Goal: Transaction & Acquisition: Purchase product/service

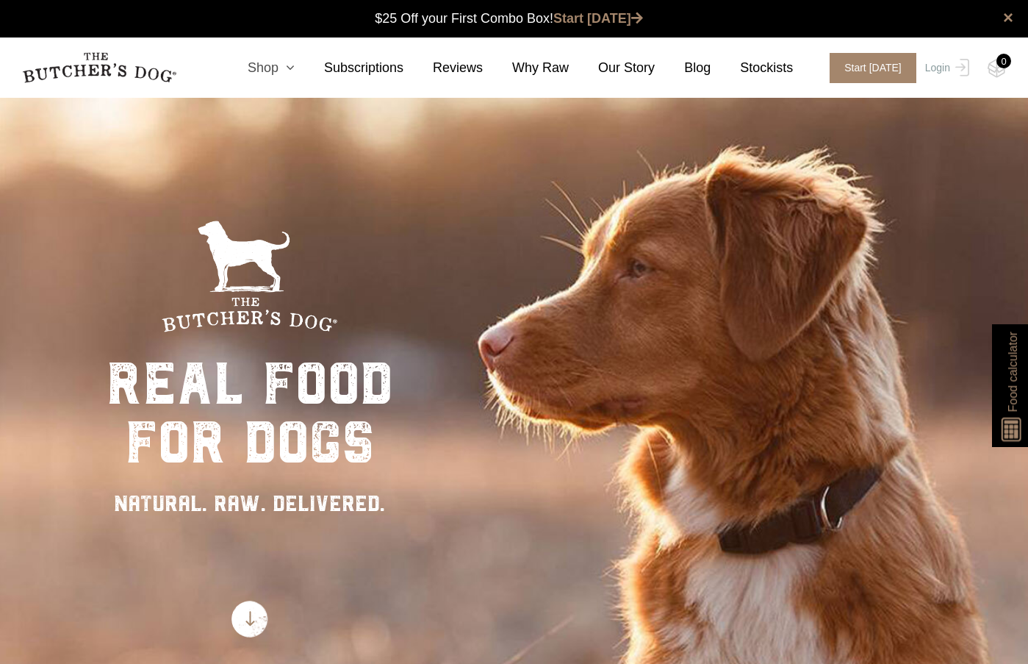
click at [295, 68] on icon at bounding box center [287, 67] width 16 height 13
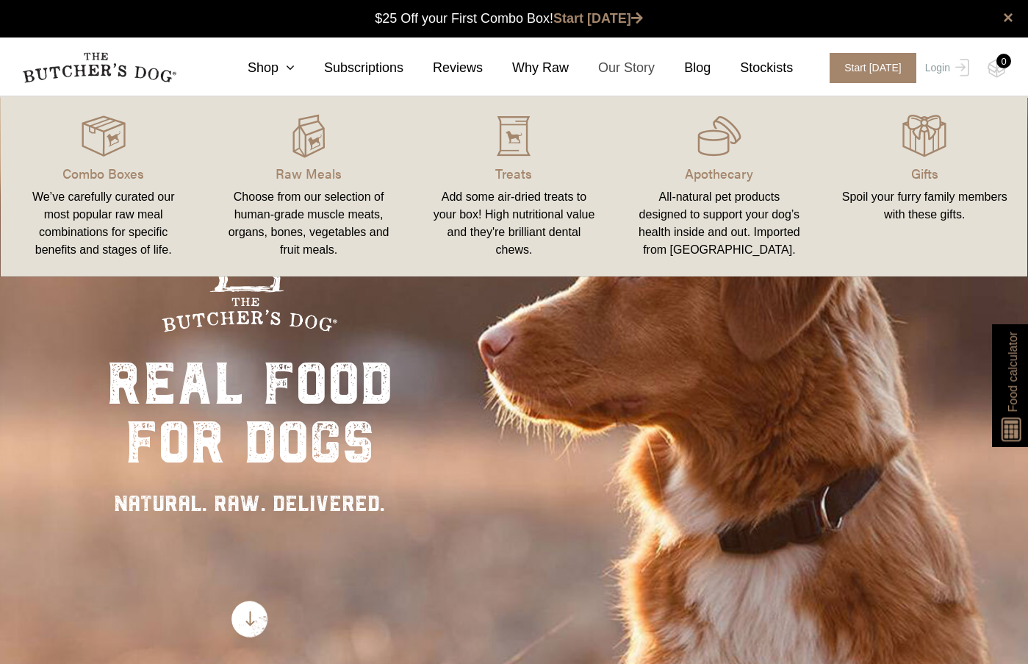
click at [631, 72] on link "Our Story" at bounding box center [612, 68] width 86 height 20
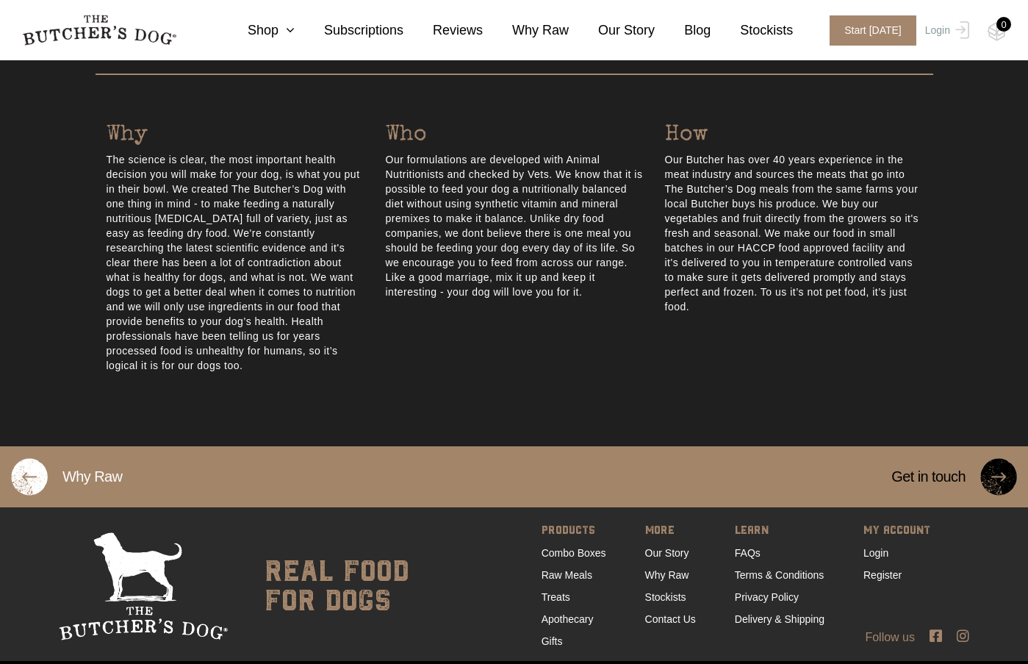
scroll to position [729, 0]
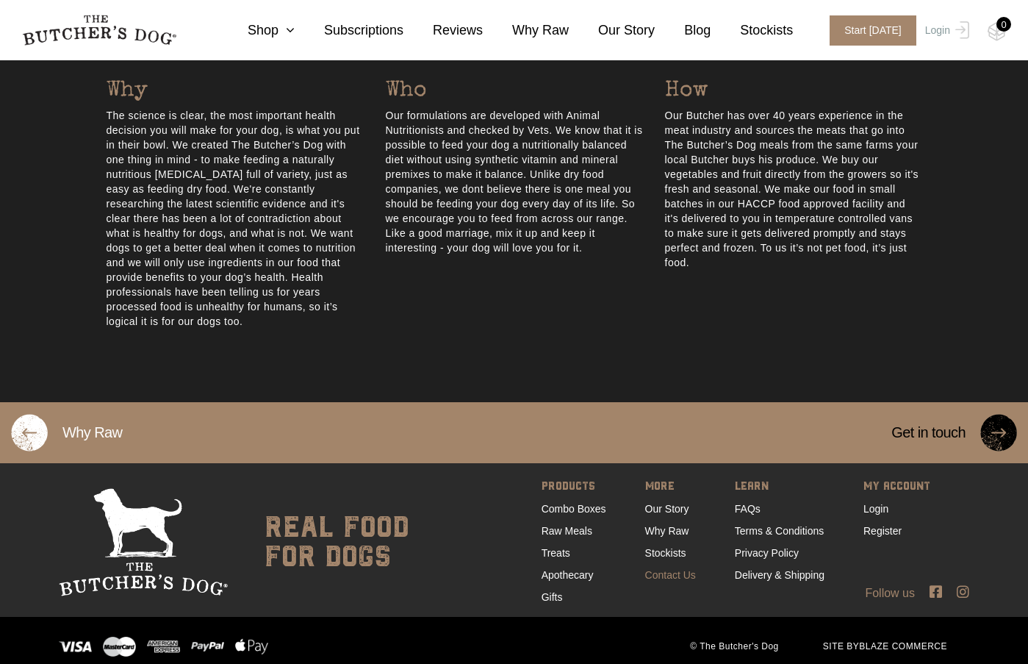
click at [664, 569] on link "Contact Us" at bounding box center [670, 575] width 51 height 12
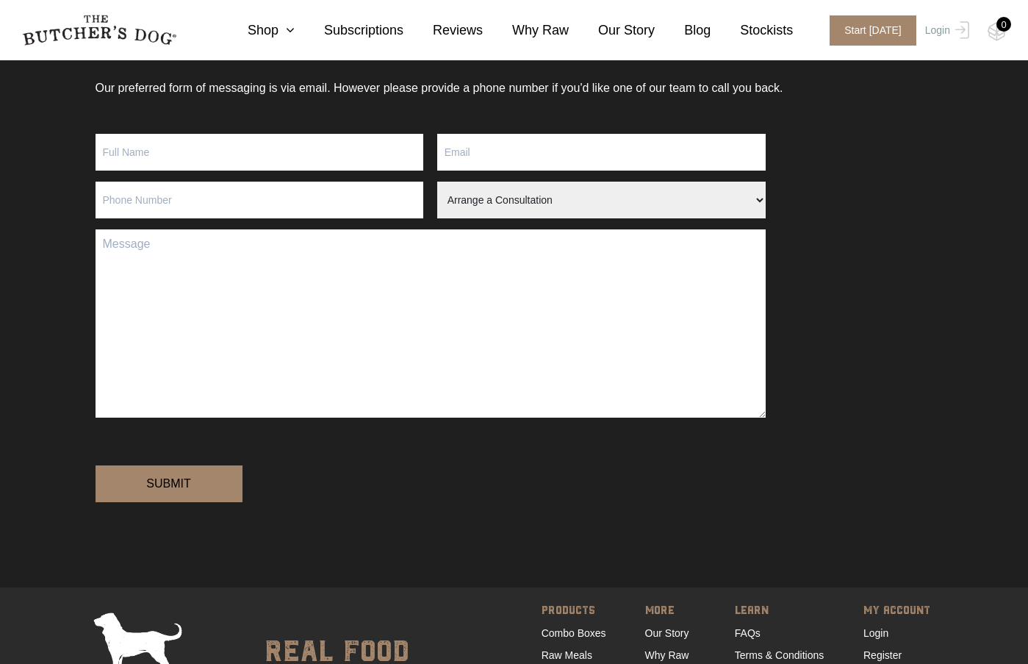
scroll to position [366, 0]
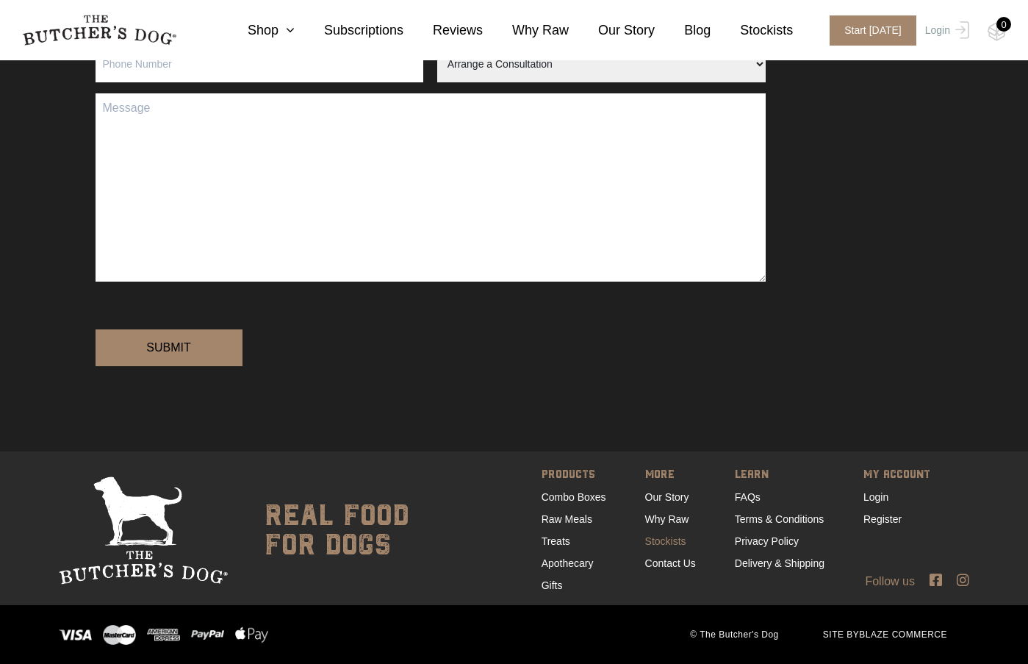
click at [661, 542] on link "Stockists" at bounding box center [665, 541] width 41 height 12
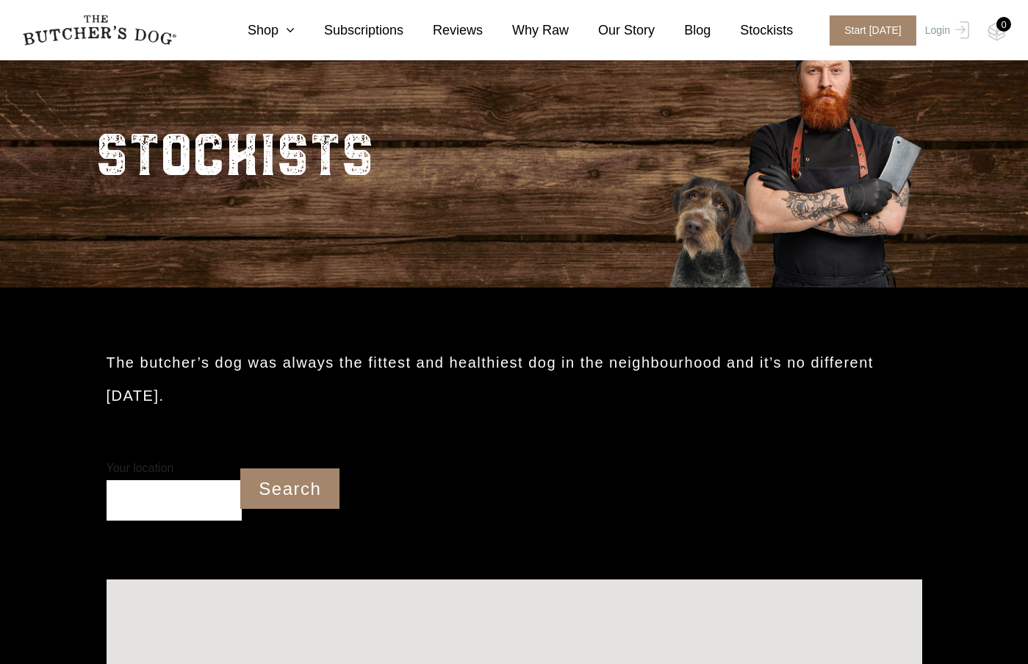
scroll to position [294, 0]
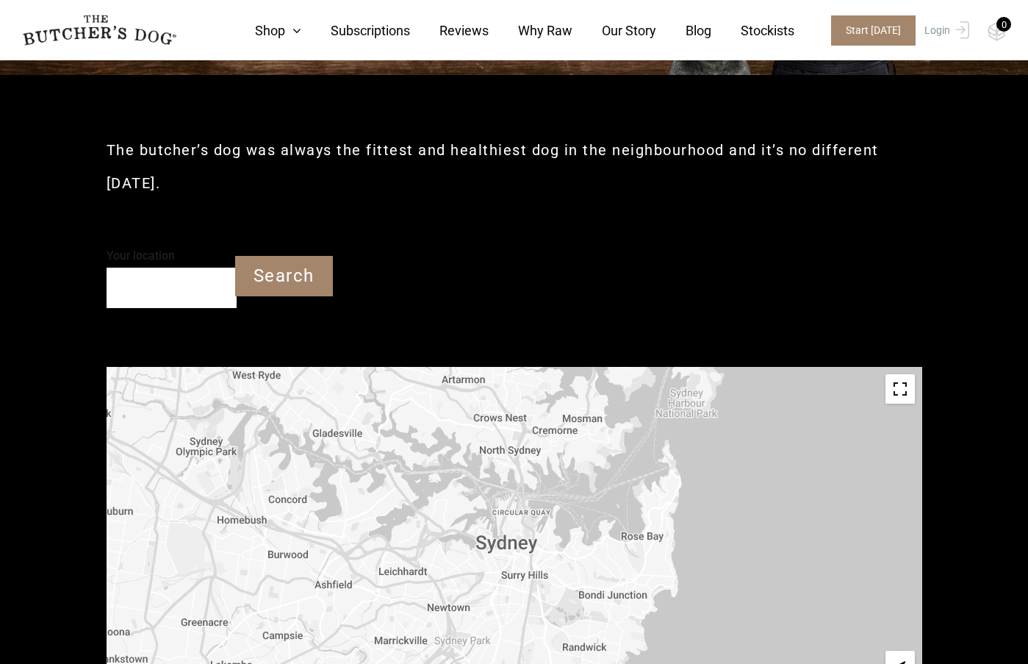
click at [149, 290] on input "Your location" at bounding box center [172, 288] width 130 height 40
click at [282, 265] on input "Search" at bounding box center [284, 276] width 98 height 40
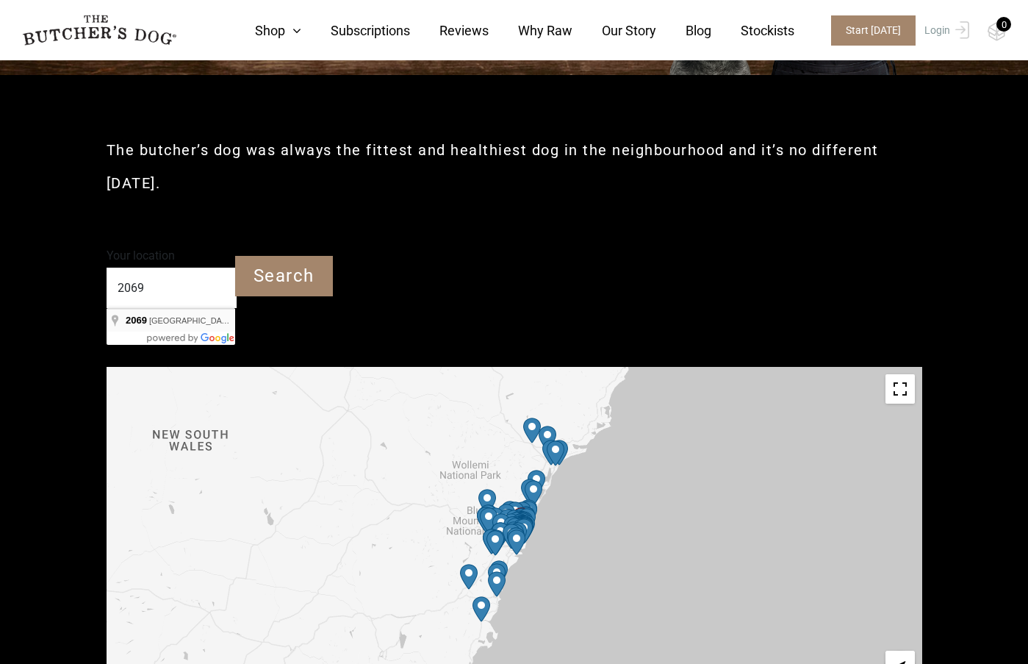
type input "Roseville NSW 2069"
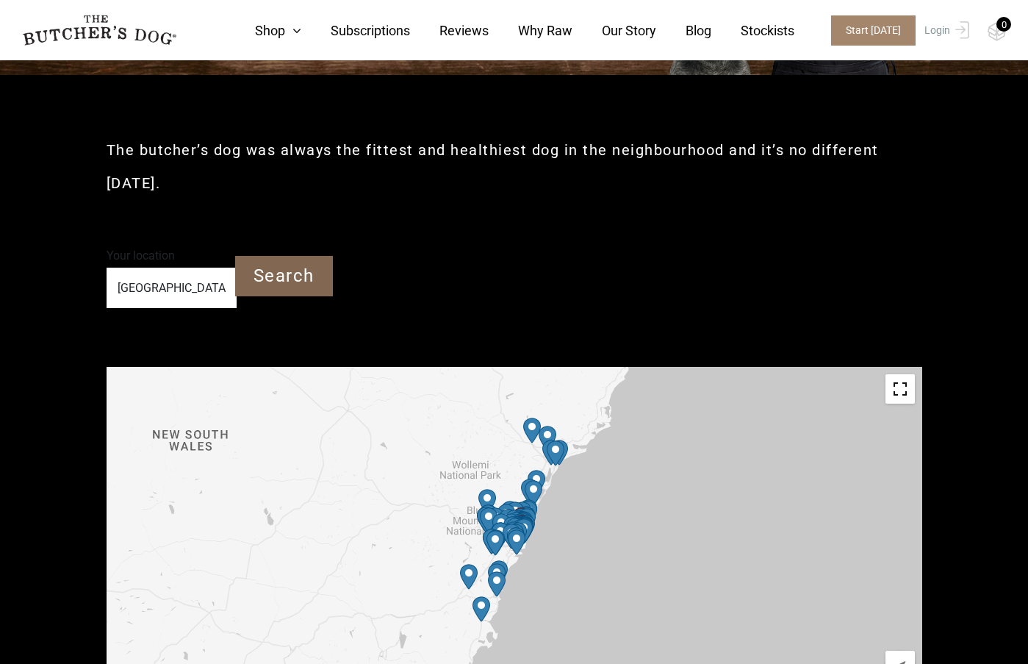
click at [259, 273] on input "Search" at bounding box center [284, 276] width 98 height 40
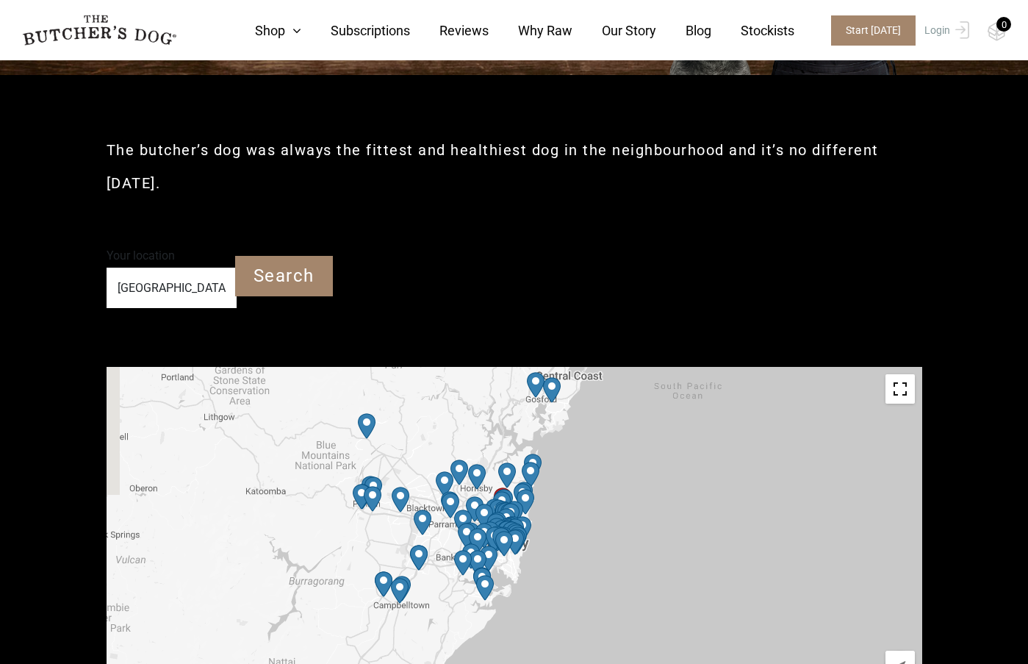
drag, startPoint x: 516, startPoint y: 563, endPoint x: 540, endPoint y: 470, distance: 95.7
click at [542, 472] on div at bounding box center [515, 532] width 816 height 331
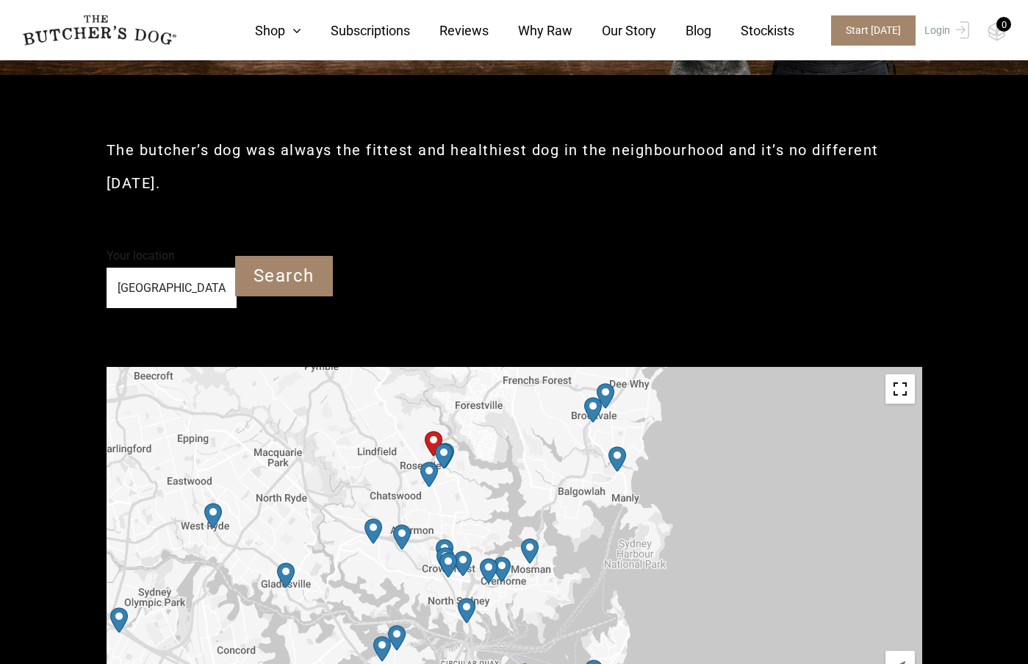
drag, startPoint x: 476, startPoint y: 549, endPoint x: 630, endPoint y: 357, distance: 246.2
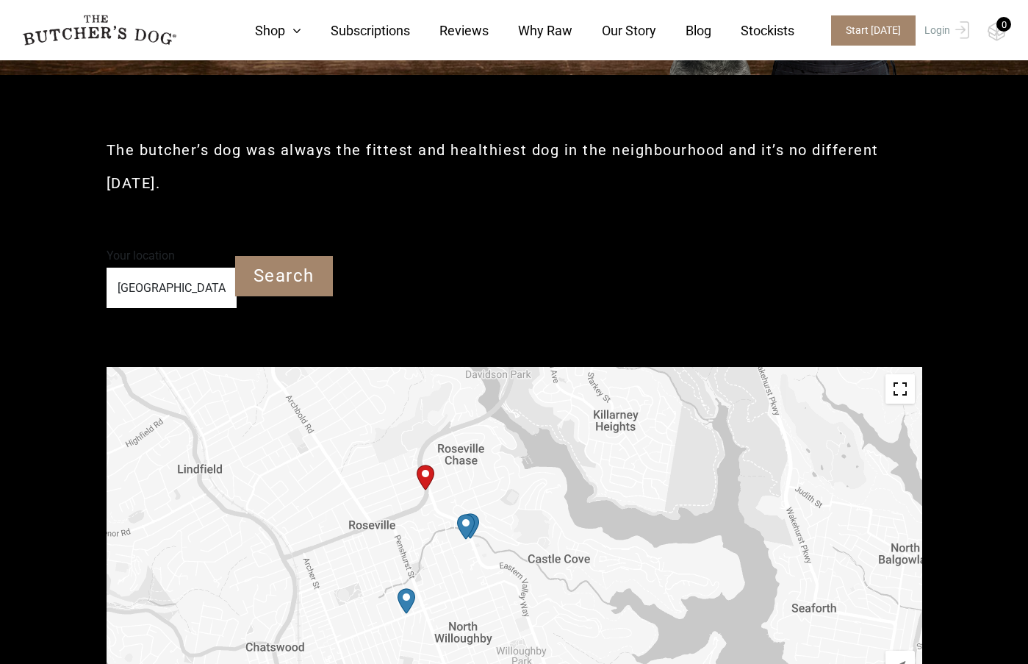
drag, startPoint x: 404, startPoint y: 530, endPoint x: 609, endPoint y: 695, distance: 263.5
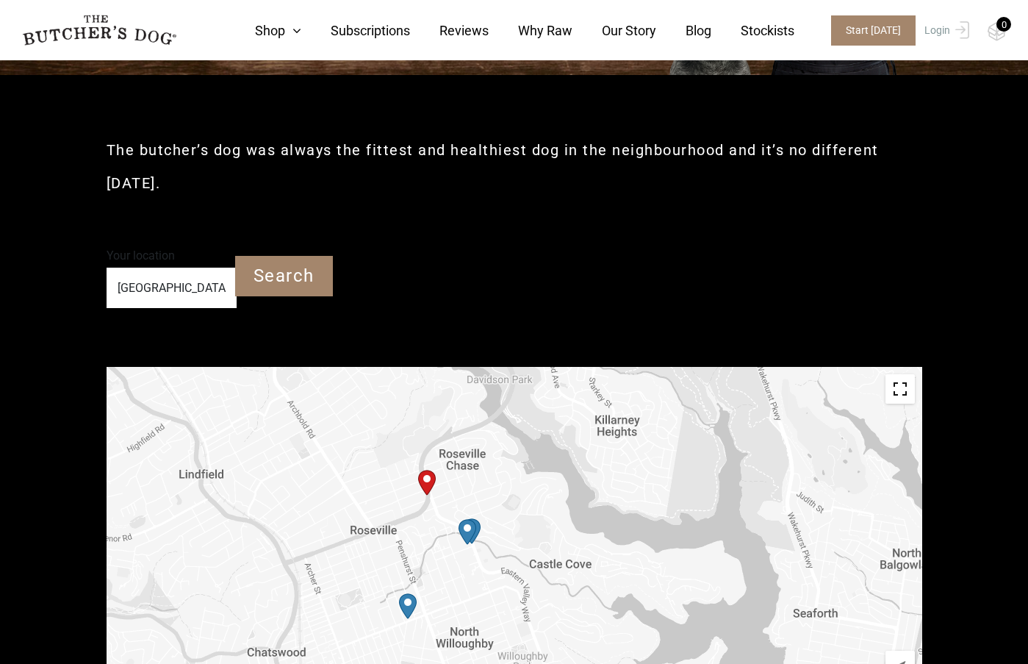
click at [431, 483] on img "Start location" at bounding box center [427, 483] width 18 height 26
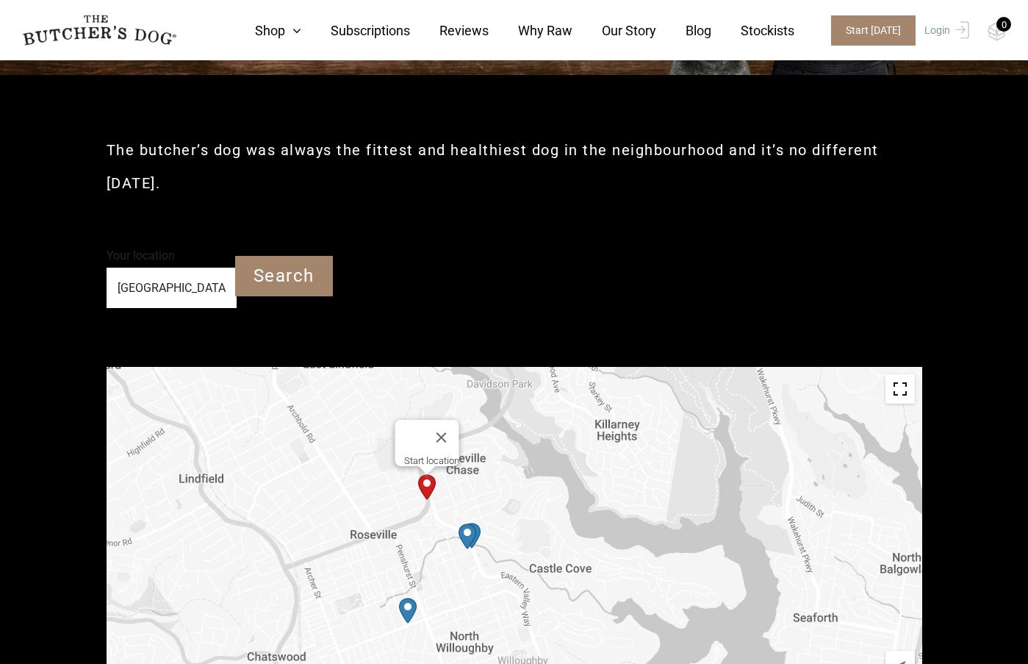
click at [428, 485] on div "Start location" at bounding box center [515, 532] width 816 height 331
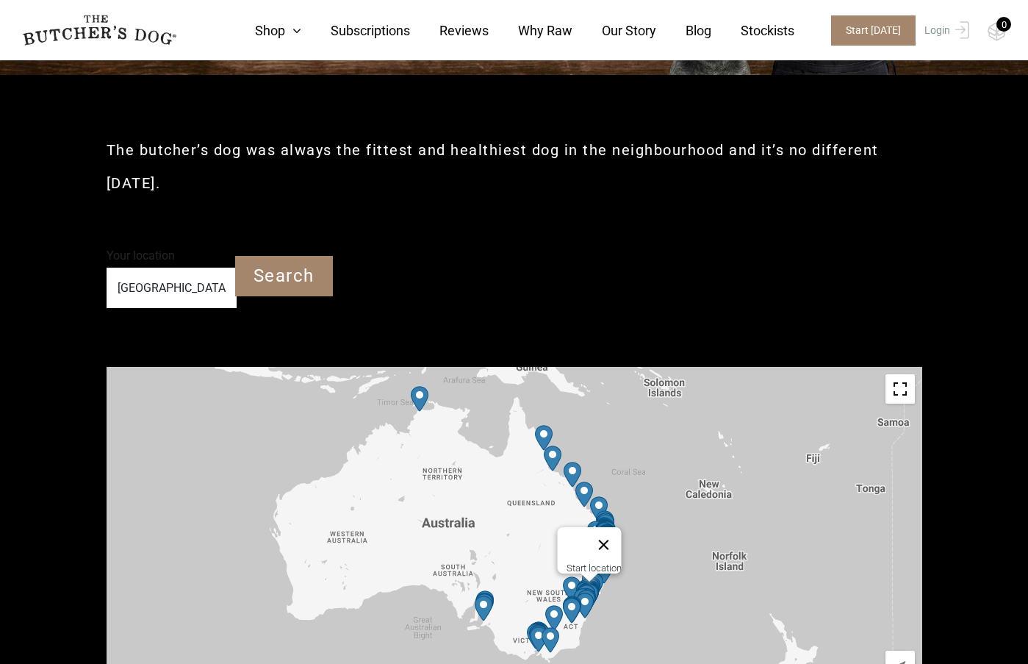
click at [611, 536] on button "Close" at bounding box center [603, 544] width 35 height 35
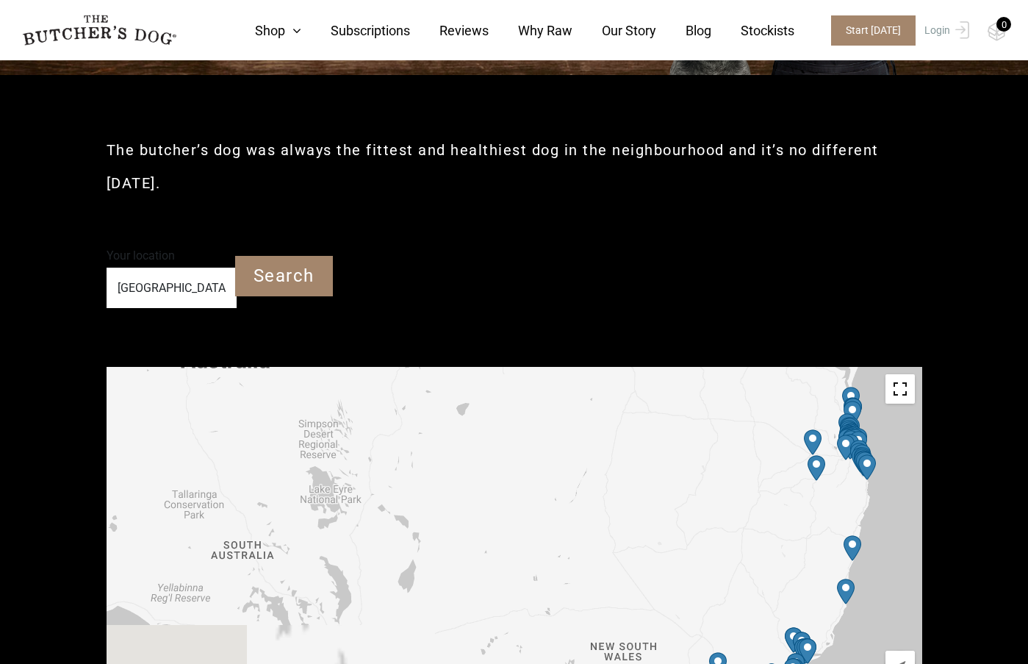
drag, startPoint x: 627, startPoint y: 538, endPoint x: 260, endPoint y: 382, distance: 398.5
click at [262, 374] on div "To navigate, press the arrow keys." at bounding box center [515, 532] width 816 height 331
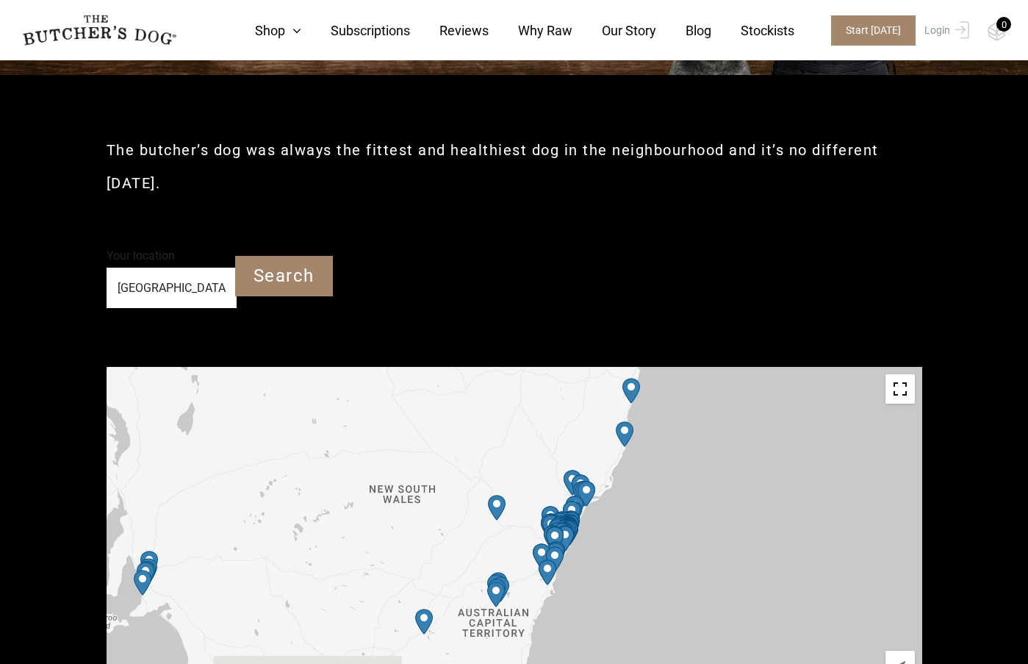
drag, startPoint x: 728, startPoint y: 545, endPoint x: 512, endPoint y: 391, distance: 265.5
click at [512, 381] on div "To navigate, press the arrow keys." at bounding box center [515, 532] width 816 height 331
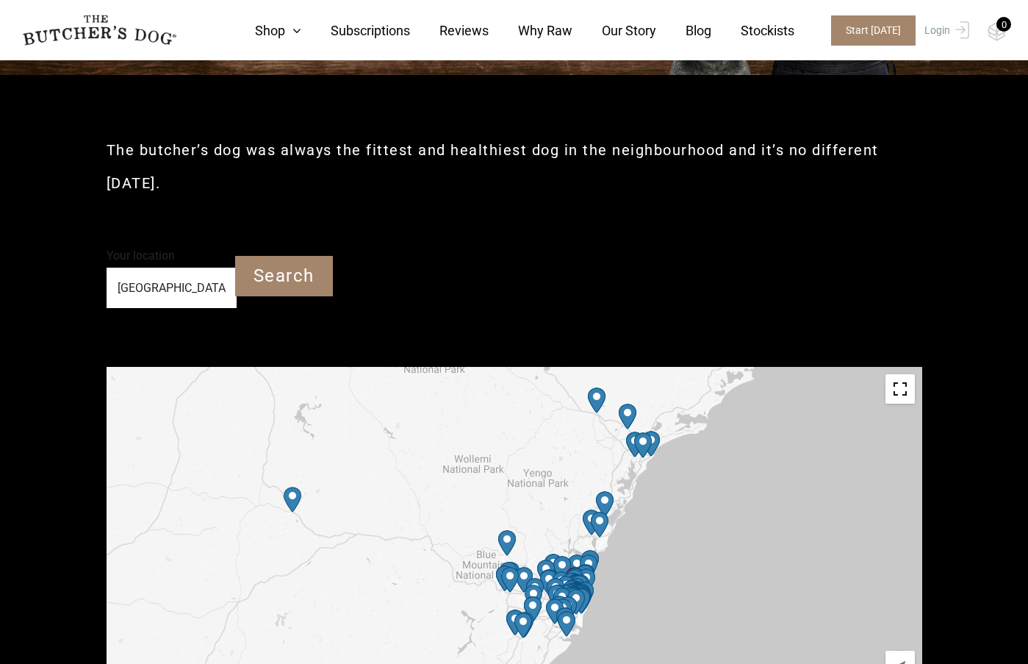
drag, startPoint x: 705, startPoint y: 522, endPoint x: 620, endPoint y: 642, distance: 146.6
click at [620, 642] on div "To navigate, press the arrow keys." at bounding box center [515, 532] width 816 height 331
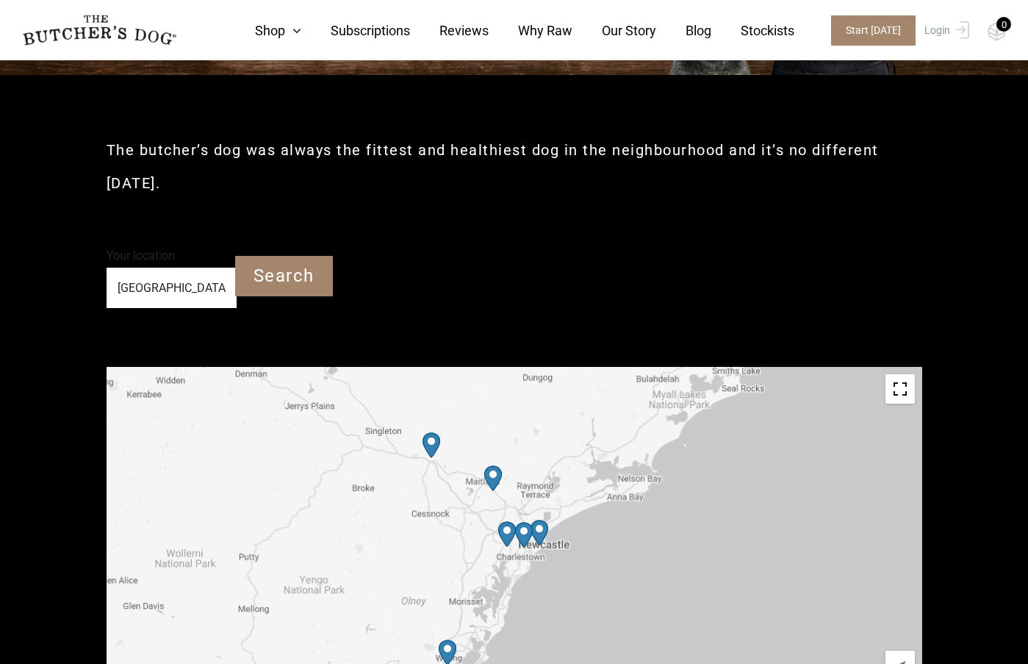
drag, startPoint x: 692, startPoint y: 551, endPoint x: 719, endPoint y: 476, distance: 79.7
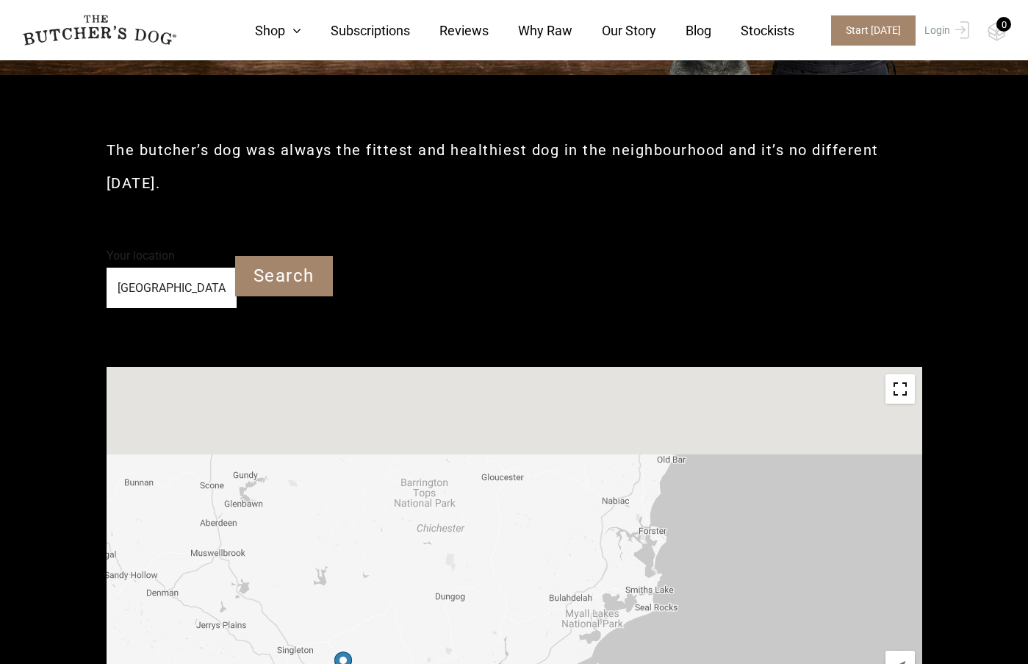
drag, startPoint x: 709, startPoint y: 474, endPoint x: 623, endPoint y: 691, distance: 233.0
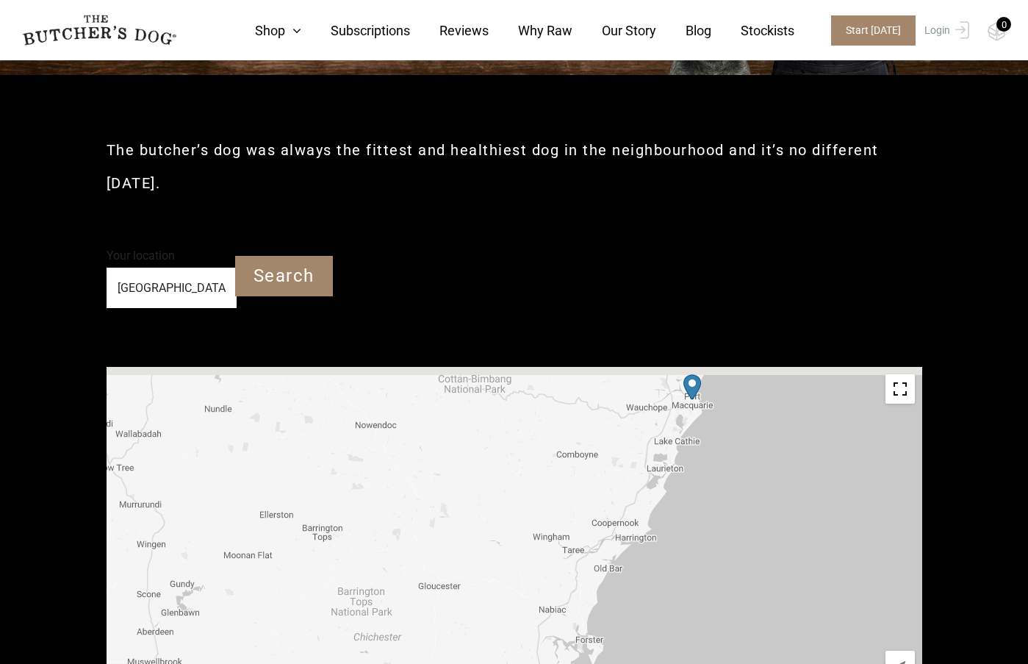
drag, startPoint x: 691, startPoint y: 550, endPoint x: 624, endPoint y: 661, distance: 129.6
click at [624, 661] on div "To navigate, press the arrow keys." at bounding box center [515, 532] width 816 height 331
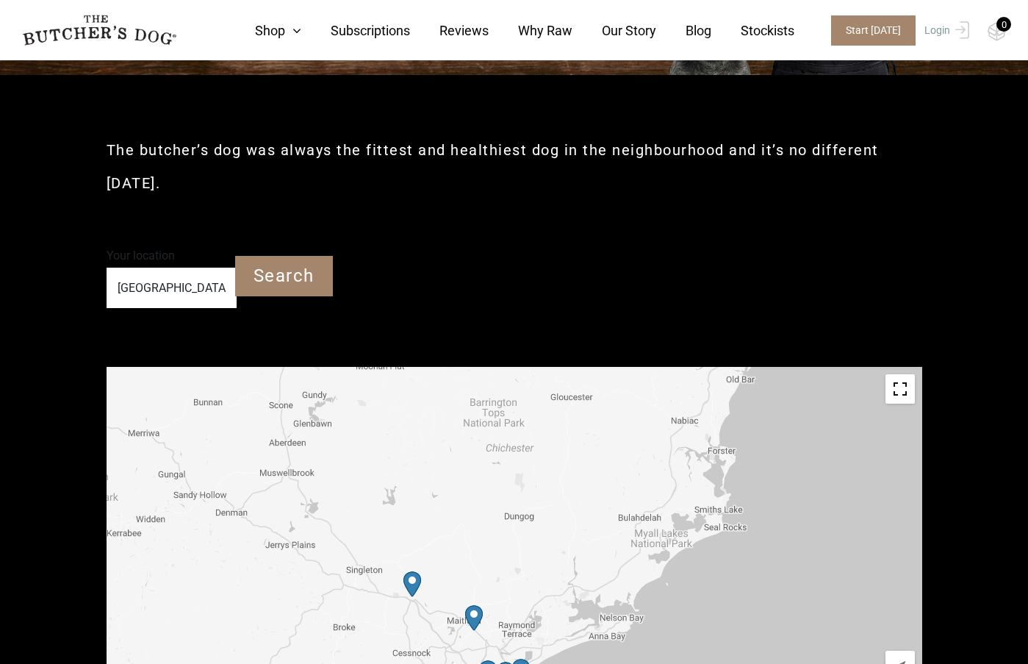
drag, startPoint x: 709, startPoint y: 518, endPoint x: 848, endPoint y: 309, distance: 251.1
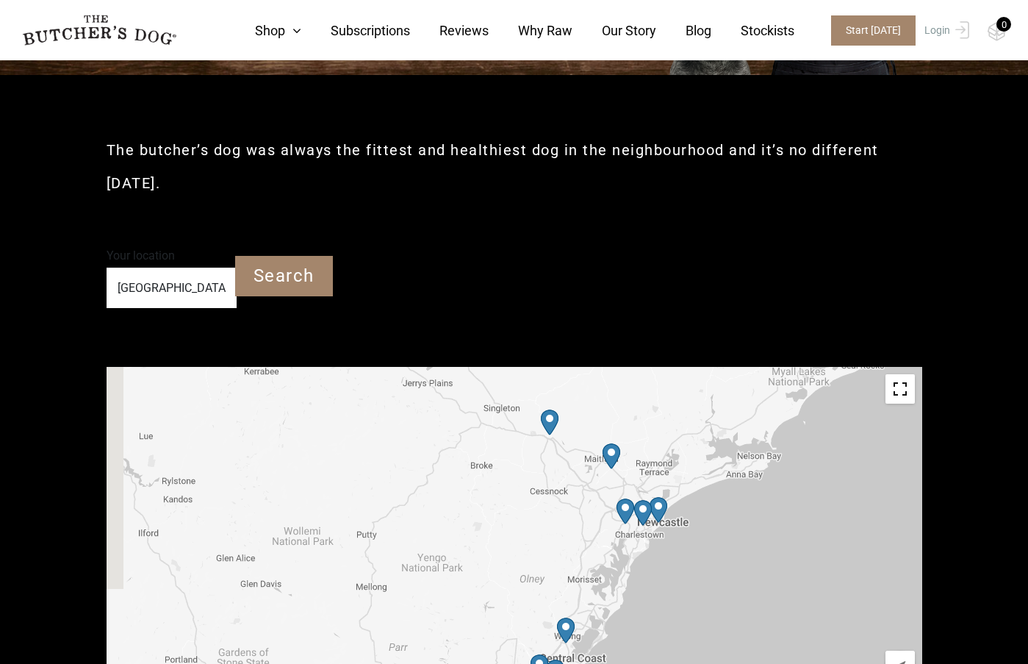
drag, startPoint x: 636, startPoint y: 539, endPoint x: 756, endPoint y: 399, distance: 184.5
click at [756, 399] on div "To navigate, press the arrow keys." at bounding box center [515, 532] width 816 height 331
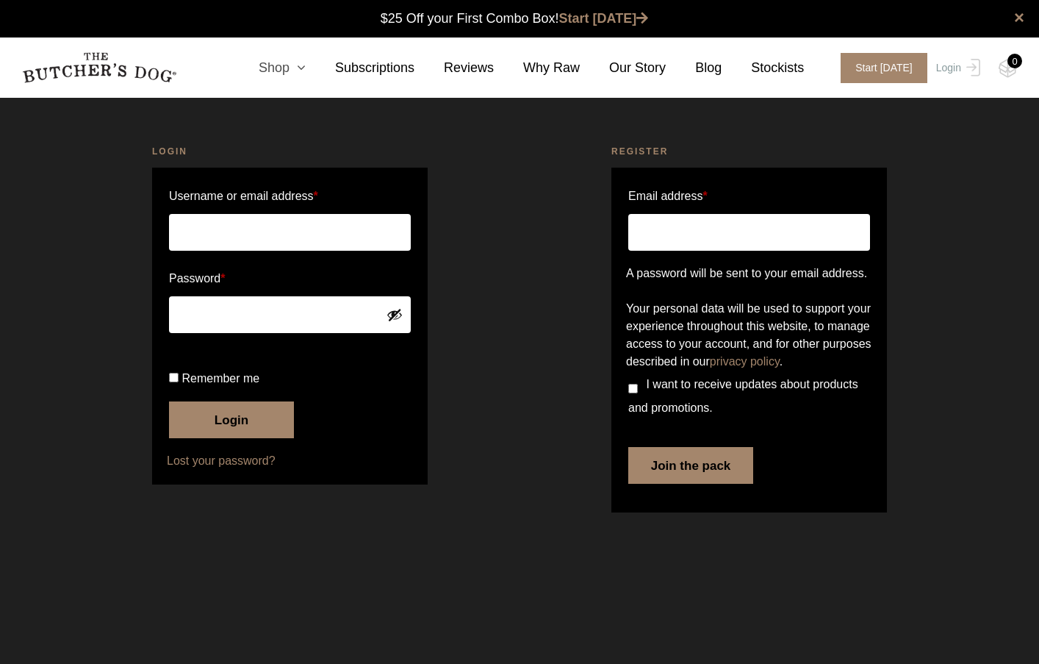
click at [293, 68] on link "Shop" at bounding box center [267, 68] width 76 height 20
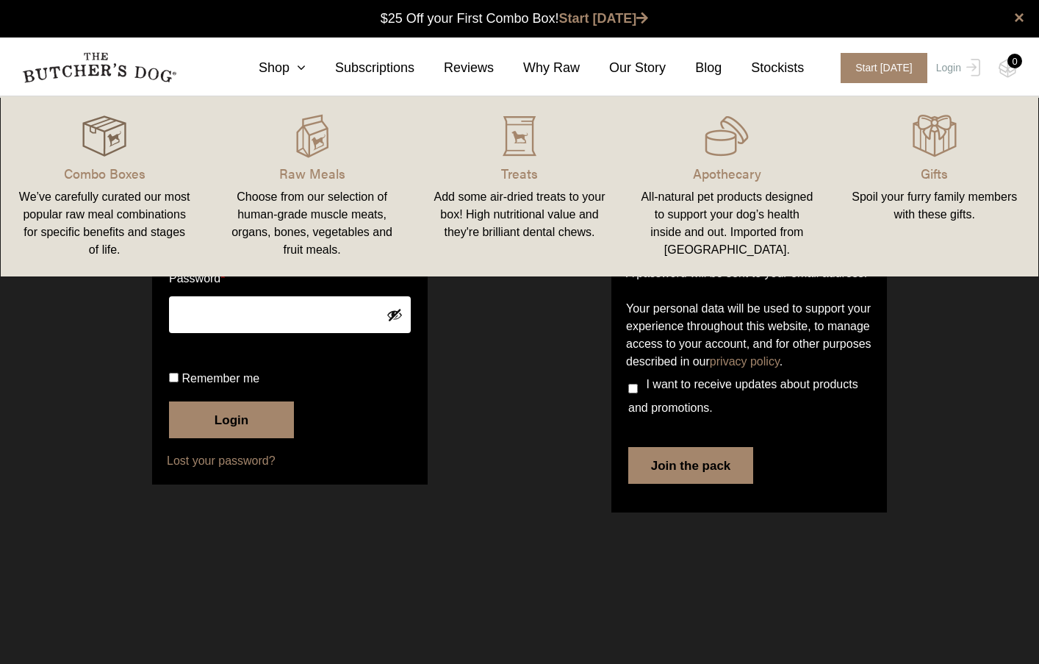
click at [118, 148] on img at bounding box center [104, 136] width 44 height 44
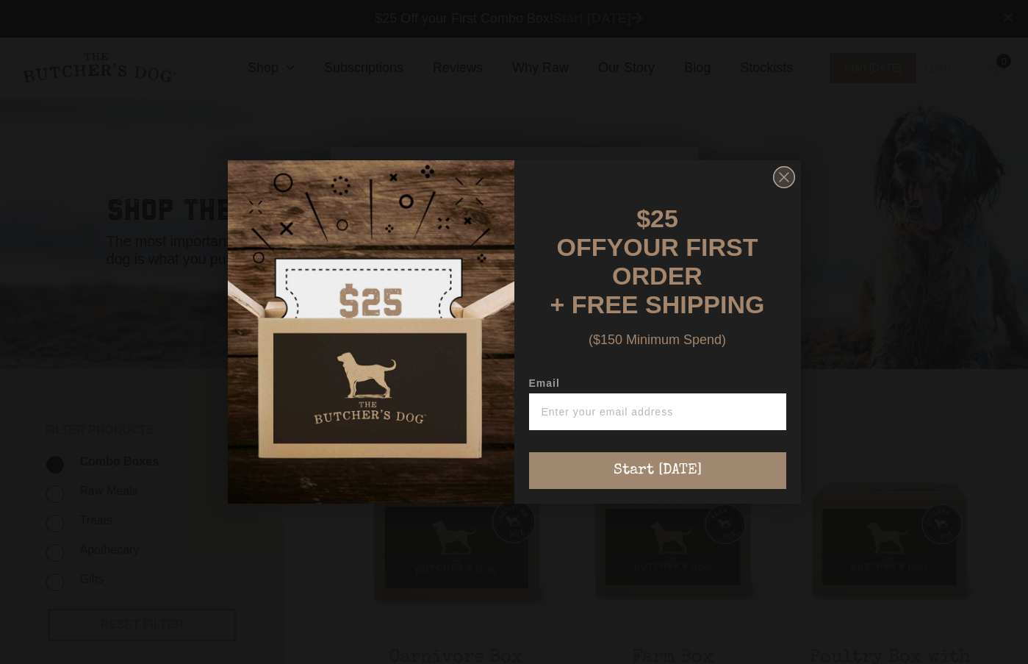
click at [777, 188] on circle "Close dialog" at bounding box center [783, 177] width 21 height 21
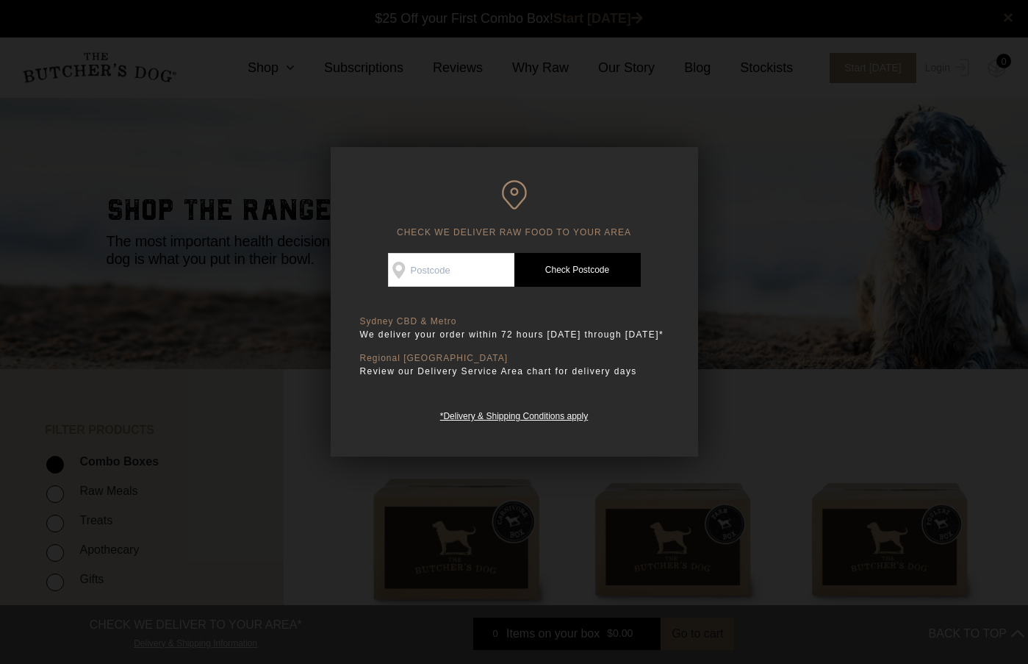
click at [779, 231] on div at bounding box center [514, 332] width 1028 height 664
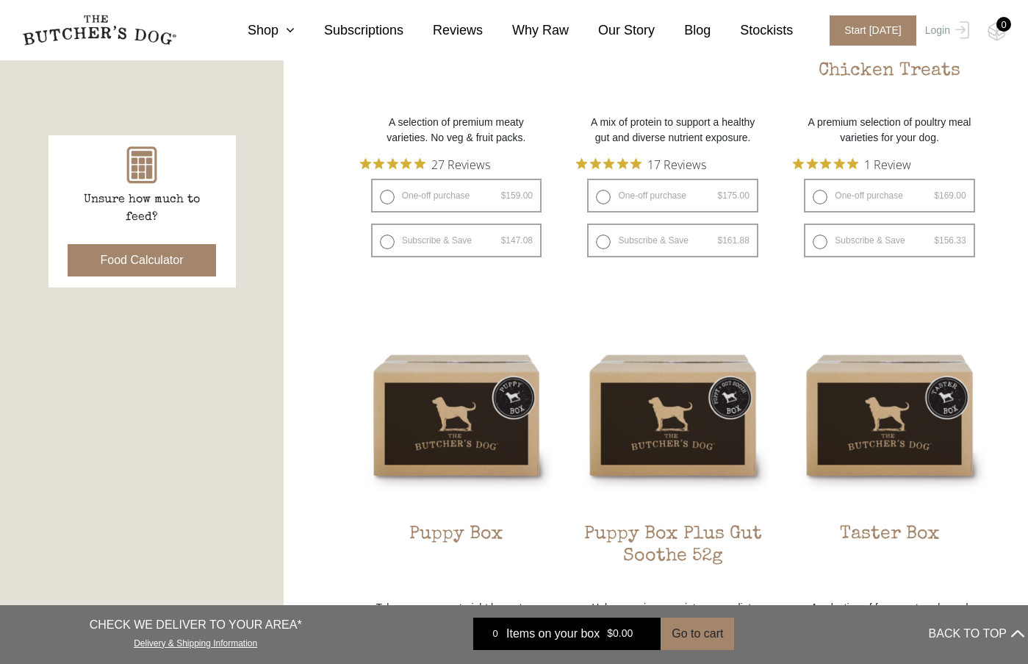
scroll to position [588, 0]
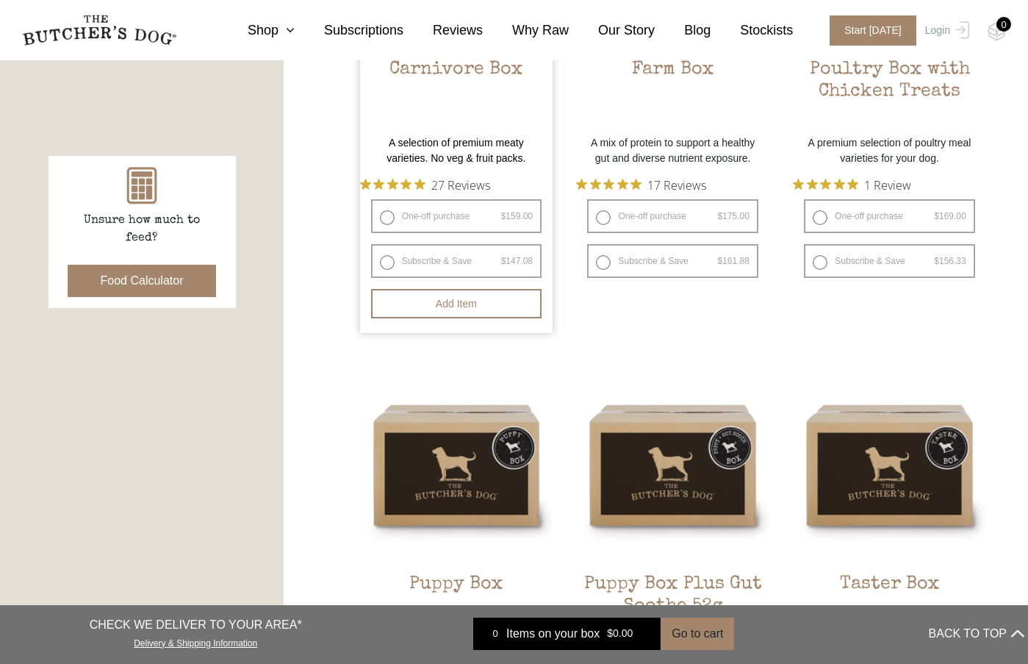
click at [455, 148] on p "A selection of premium meaty varieties. No veg & fruit packs." at bounding box center [456, 150] width 193 height 31
click at [452, 69] on h2 "Carnivore Box" at bounding box center [456, 93] width 193 height 69
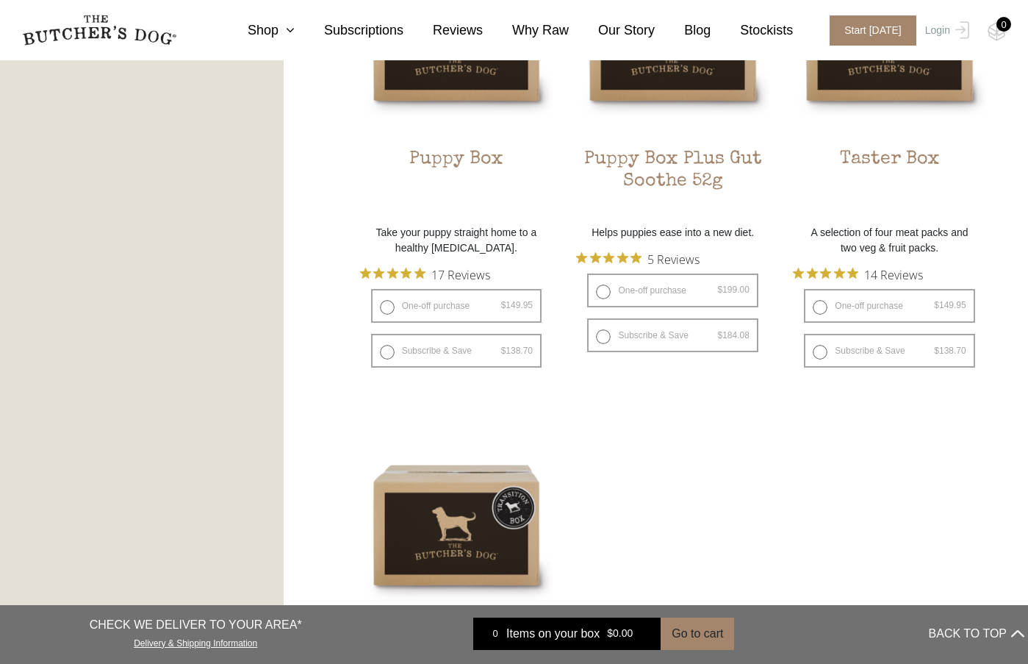
scroll to position [1029, 0]
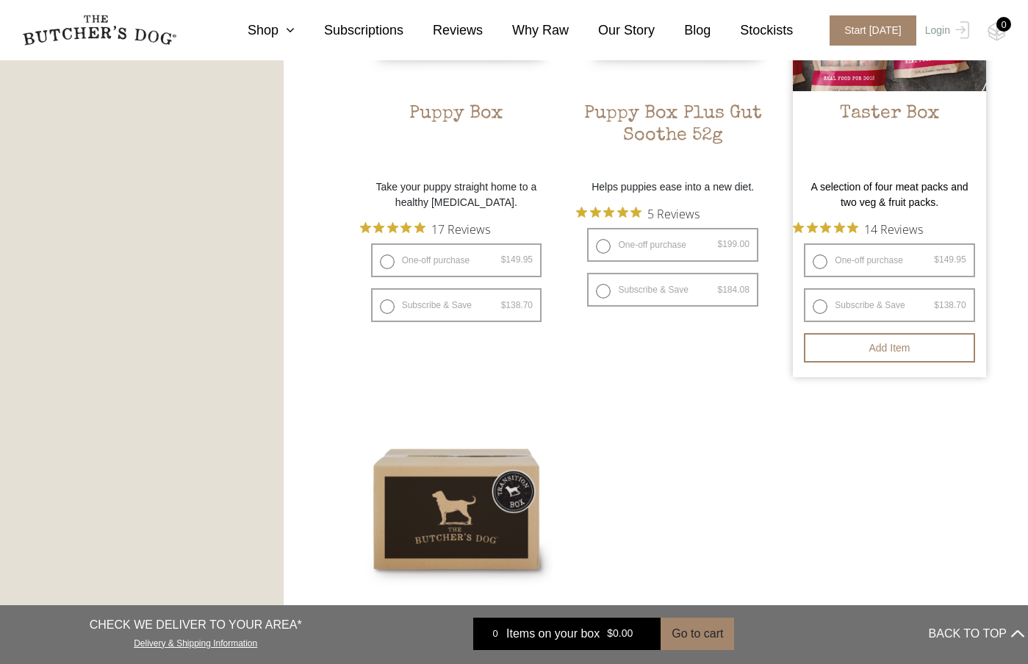
click at [872, 154] on h2 "Taster Box" at bounding box center [889, 137] width 193 height 69
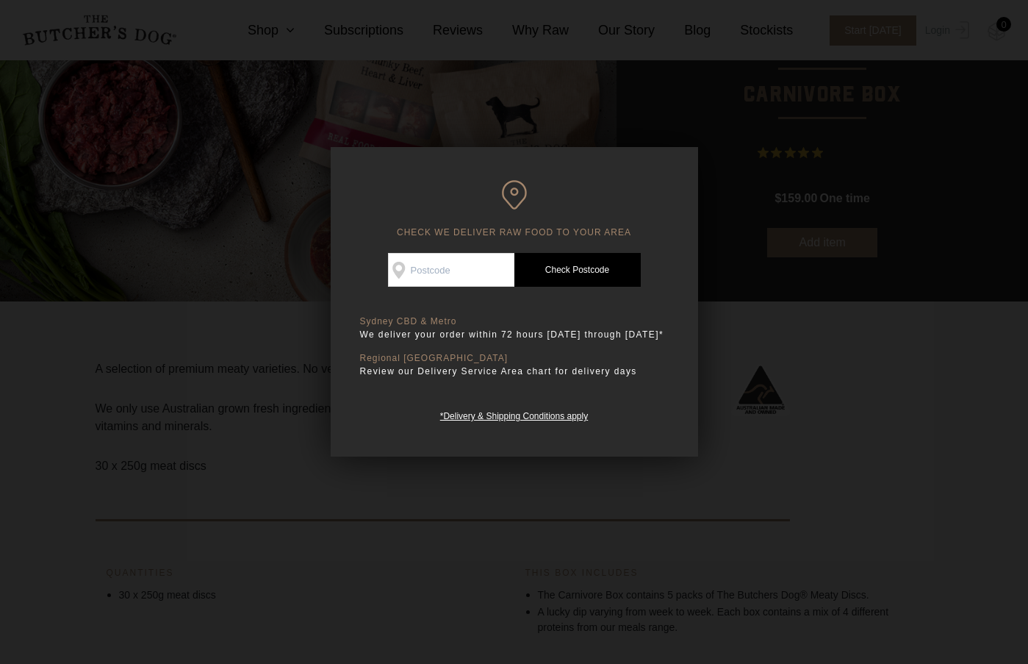
drag, startPoint x: 976, startPoint y: 429, endPoint x: 933, endPoint y: 422, distance: 43.3
click at [974, 429] on div at bounding box center [514, 332] width 1028 height 664
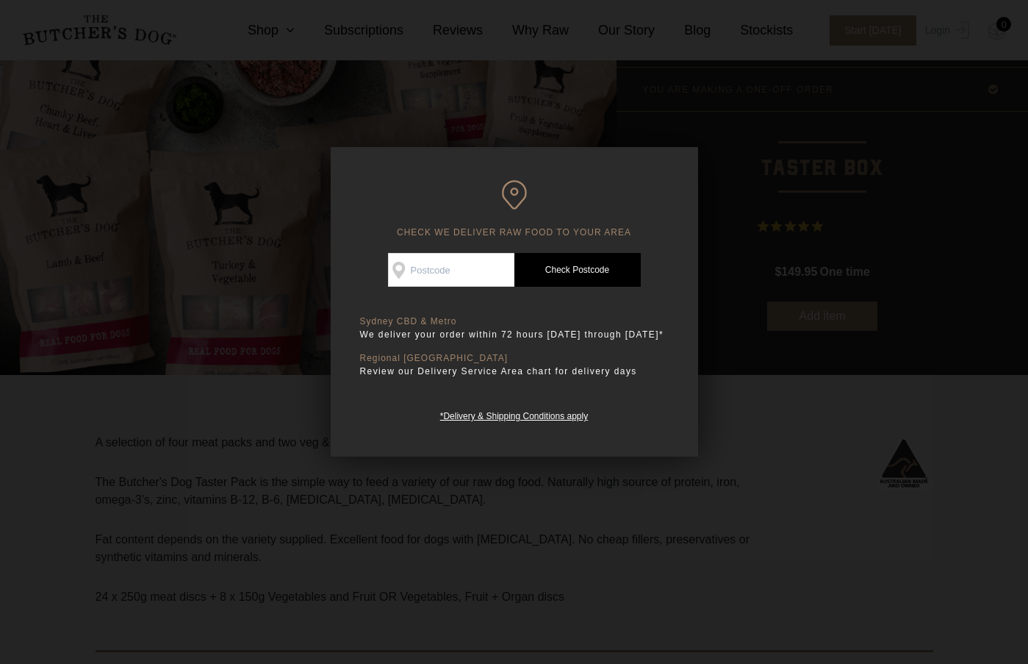
click at [85, 486] on div at bounding box center [514, 332] width 1028 height 664
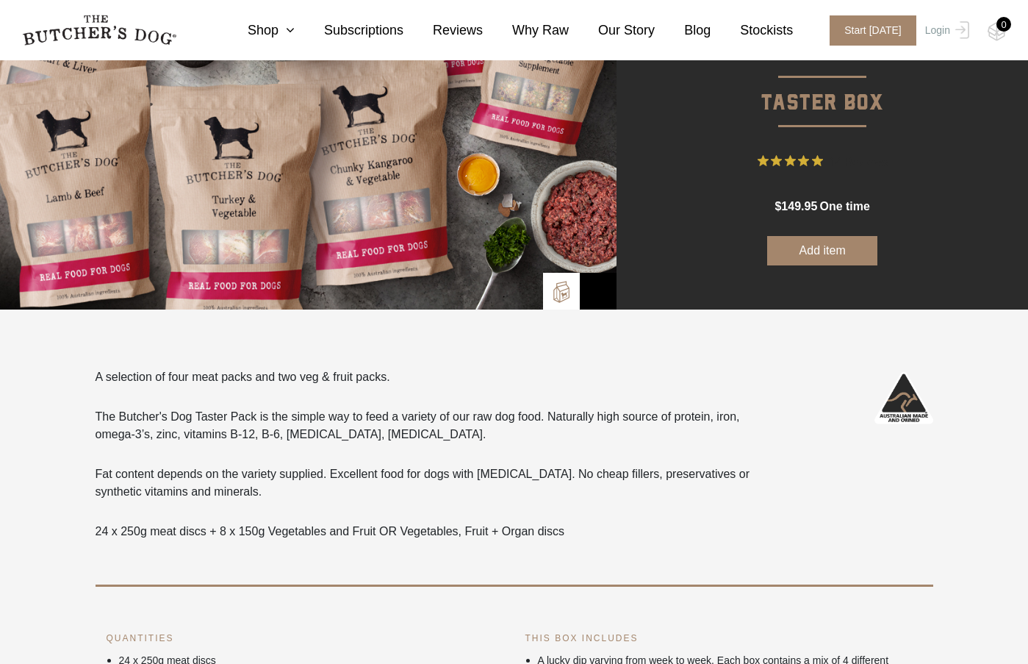
scroll to position [294, 0]
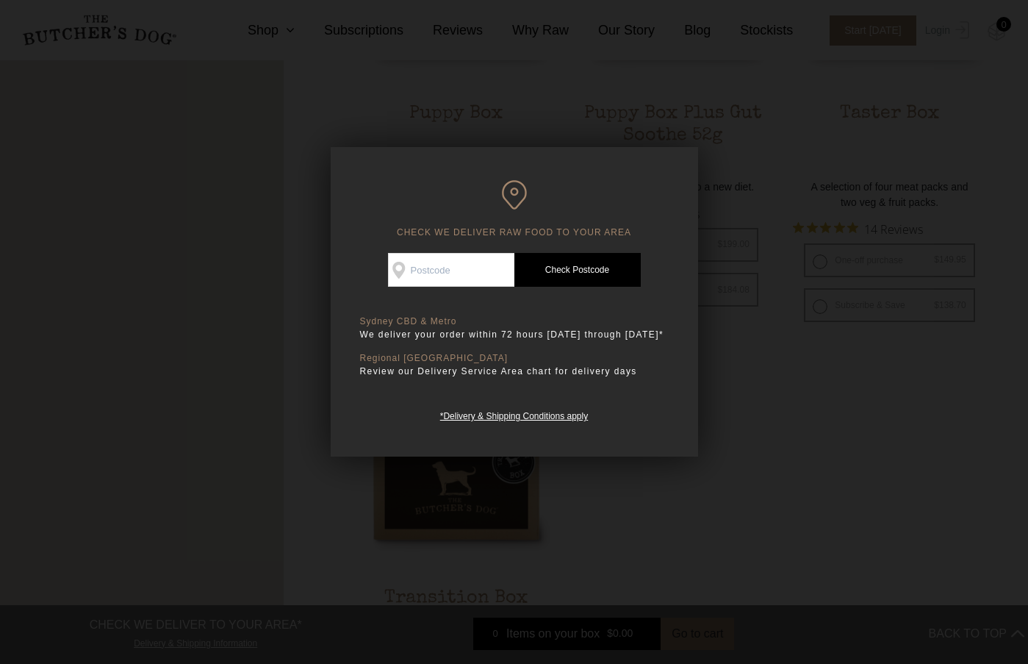
click at [874, 499] on div at bounding box center [514, 332] width 1028 height 664
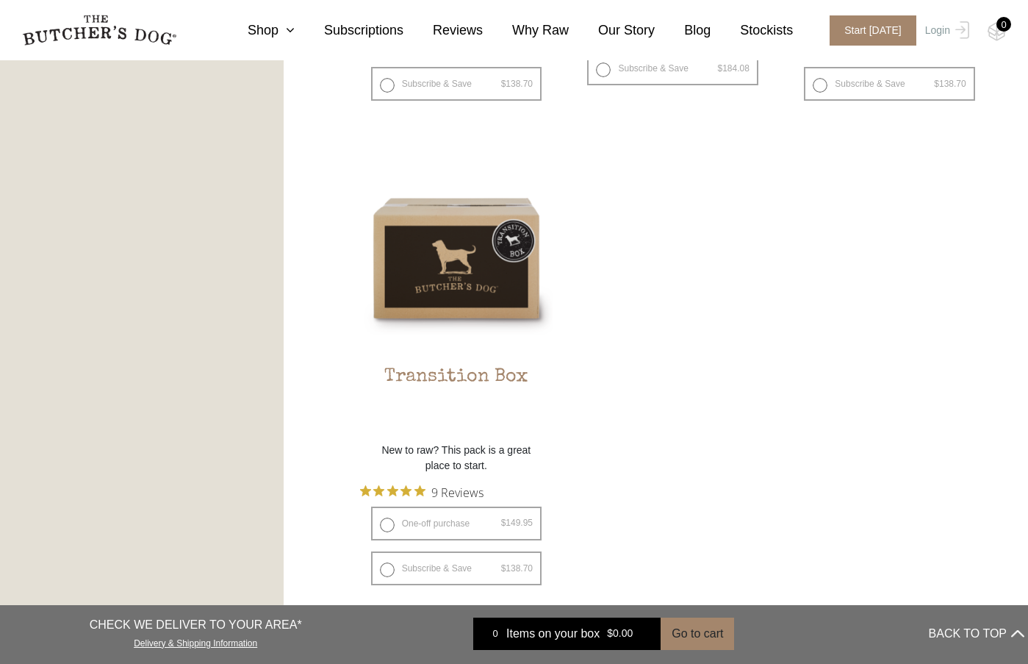
scroll to position [1323, 0]
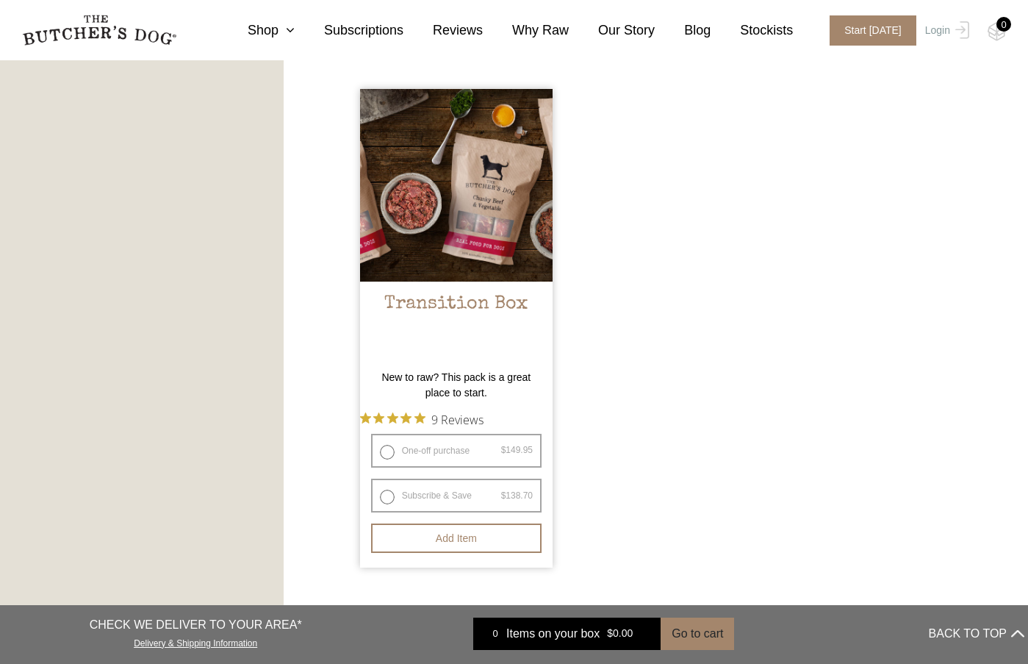
click at [448, 322] on h2 "Transition Box" at bounding box center [456, 327] width 193 height 69
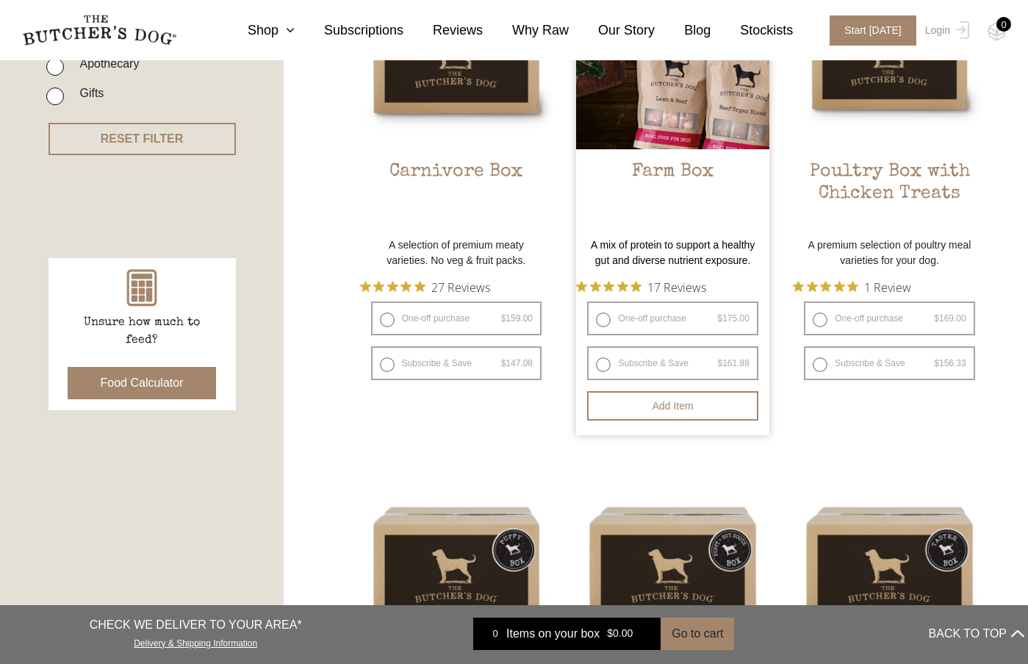
scroll to position [441, 0]
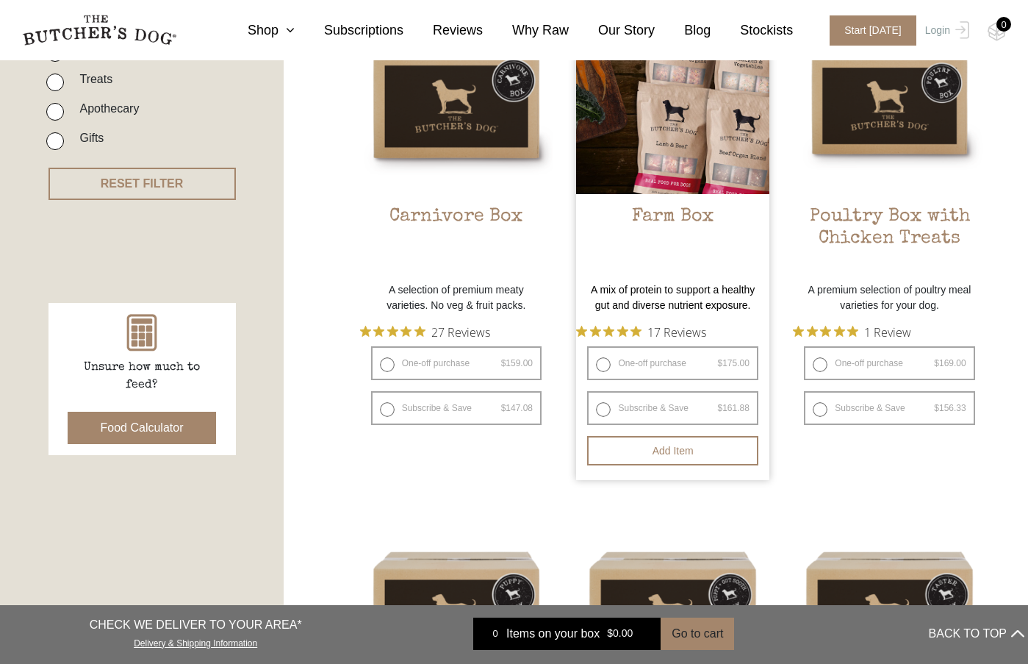
click at [678, 221] on h2 "Farm Box" at bounding box center [672, 240] width 193 height 69
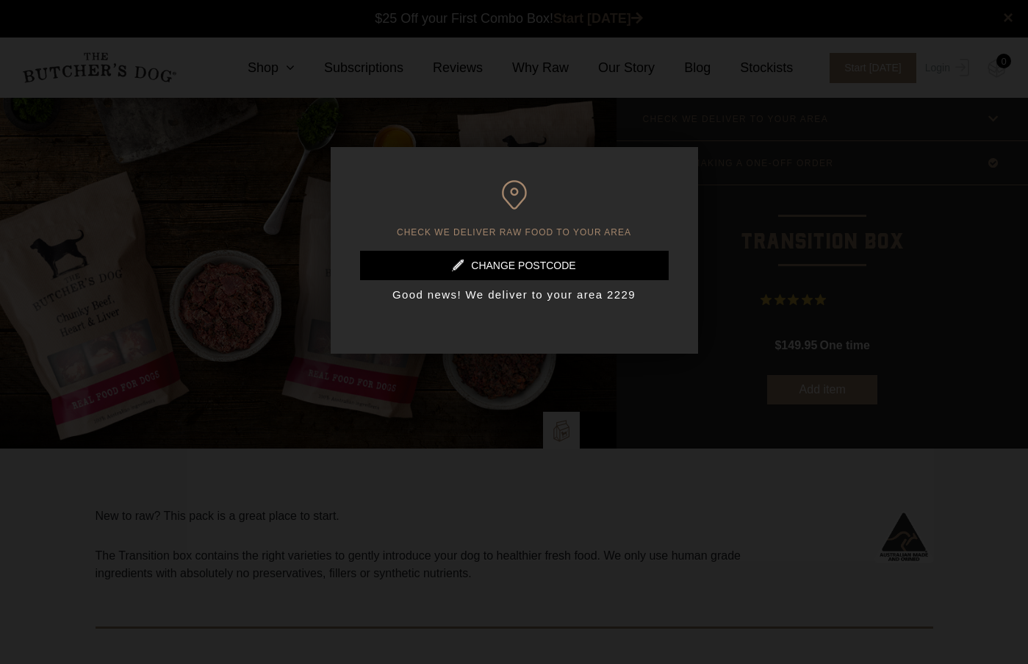
click at [460, 534] on div at bounding box center [514, 332] width 1028 height 664
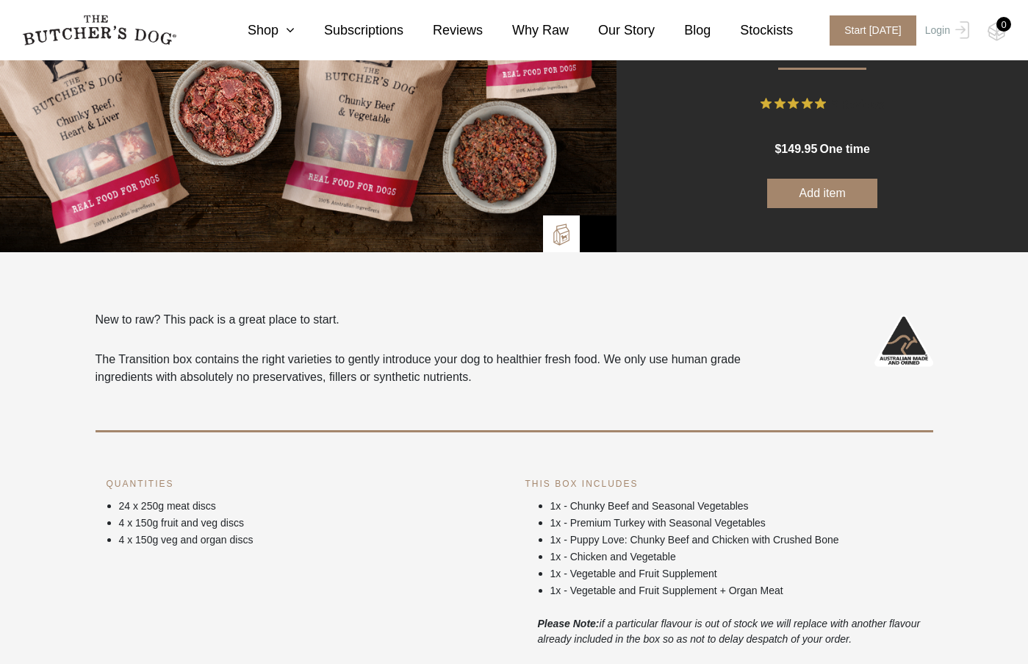
scroll to position [220, 0]
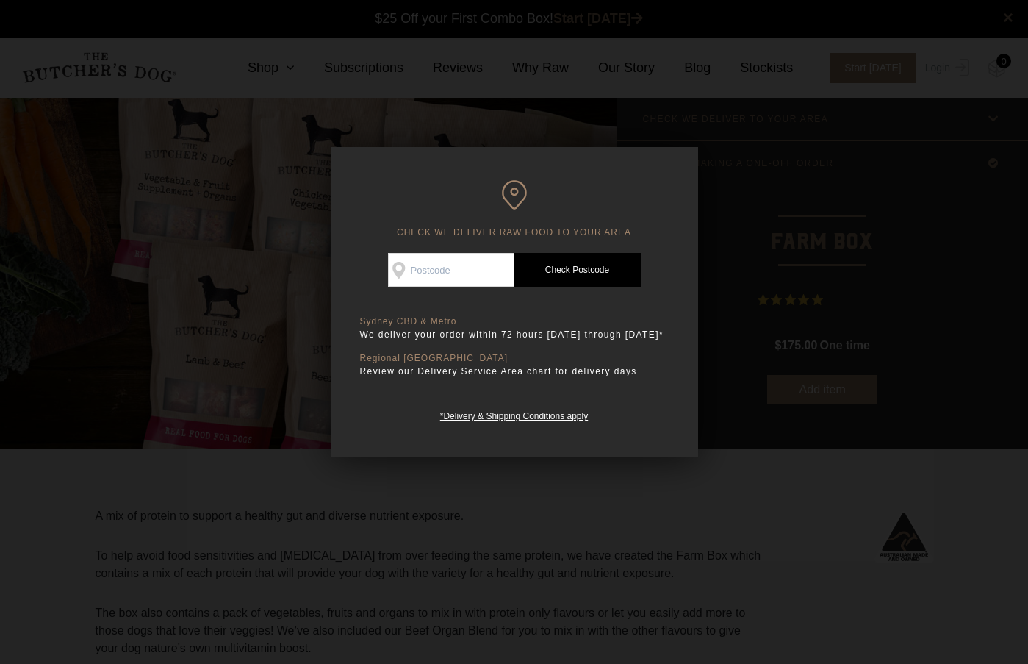
click at [290, 515] on div at bounding box center [514, 332] width 1028 height 664
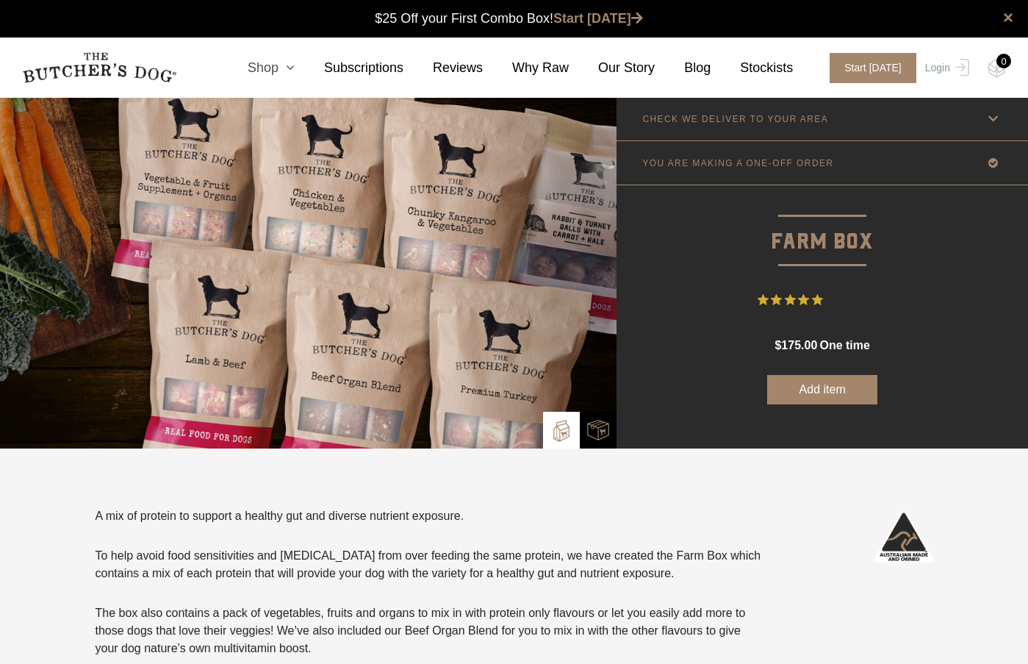
click at [295, 68] on link "Shop" at bounding box center [256, 68] width 76 height 20
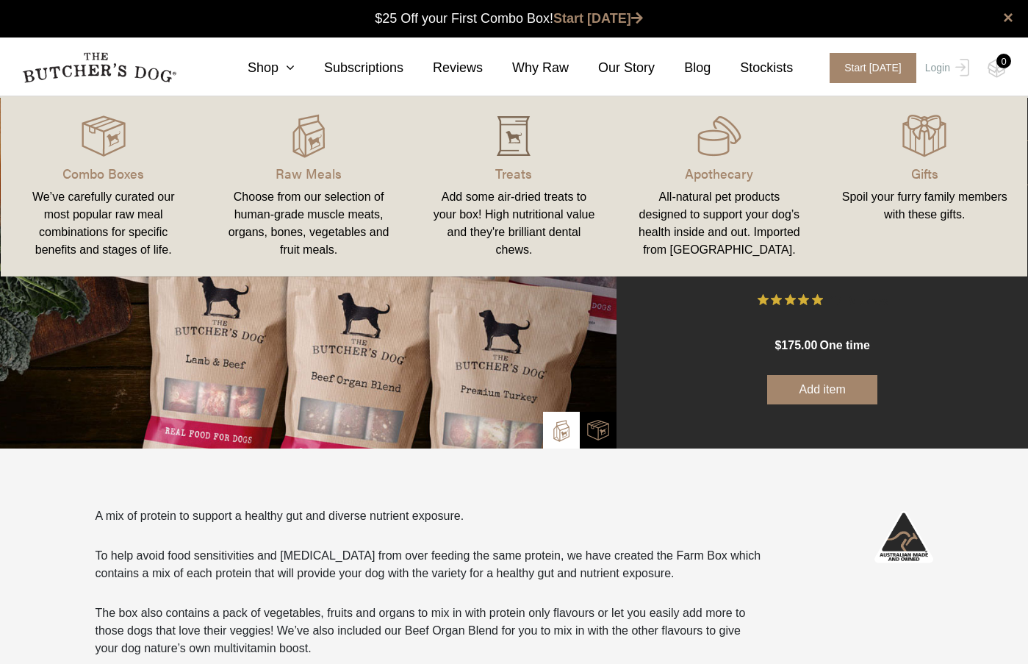
click at [514, 151] on img at bounding box center [514, 136] width 44 height 44
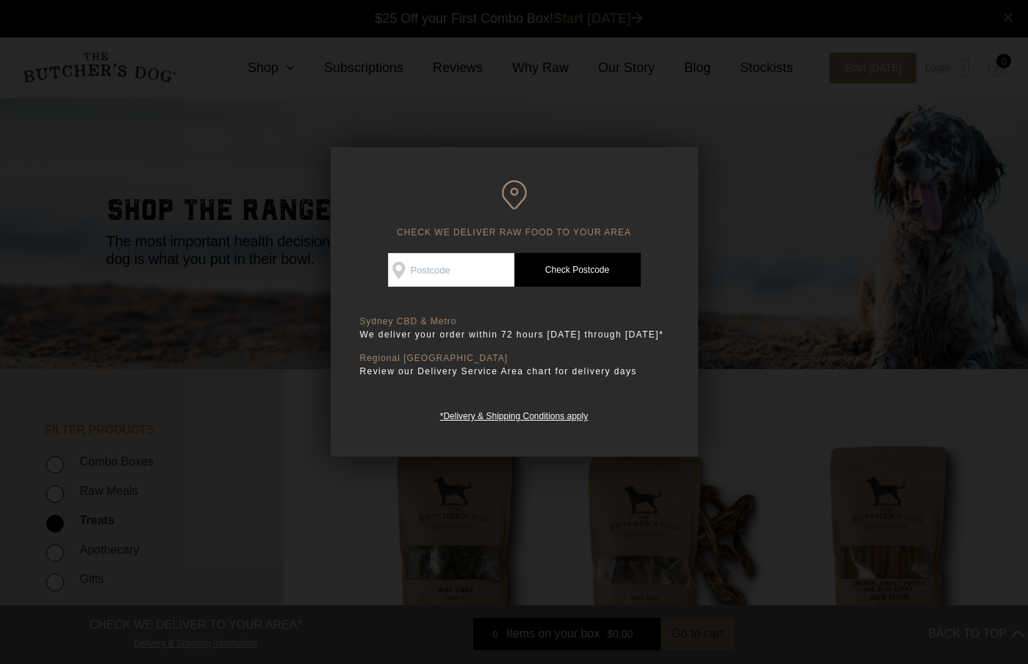
click at [325, 511] on div at bounding box center [514, 332] width 1028 height 664
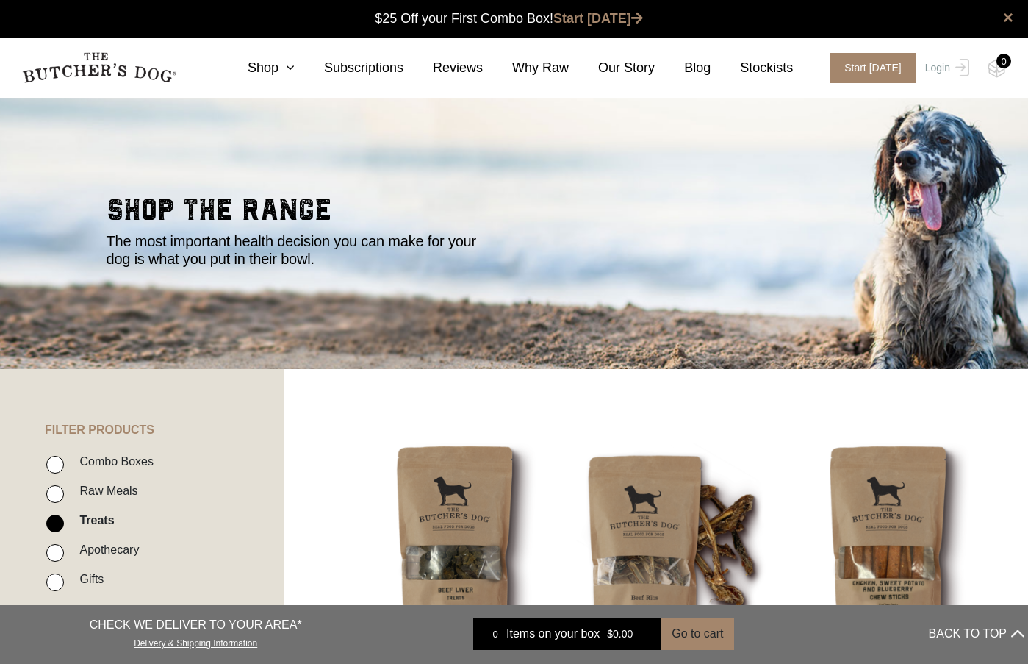
click at [59, 491] on input "Raw Meals" at bounding box center [55, 494] width 18 height 18
checkbox input "true"
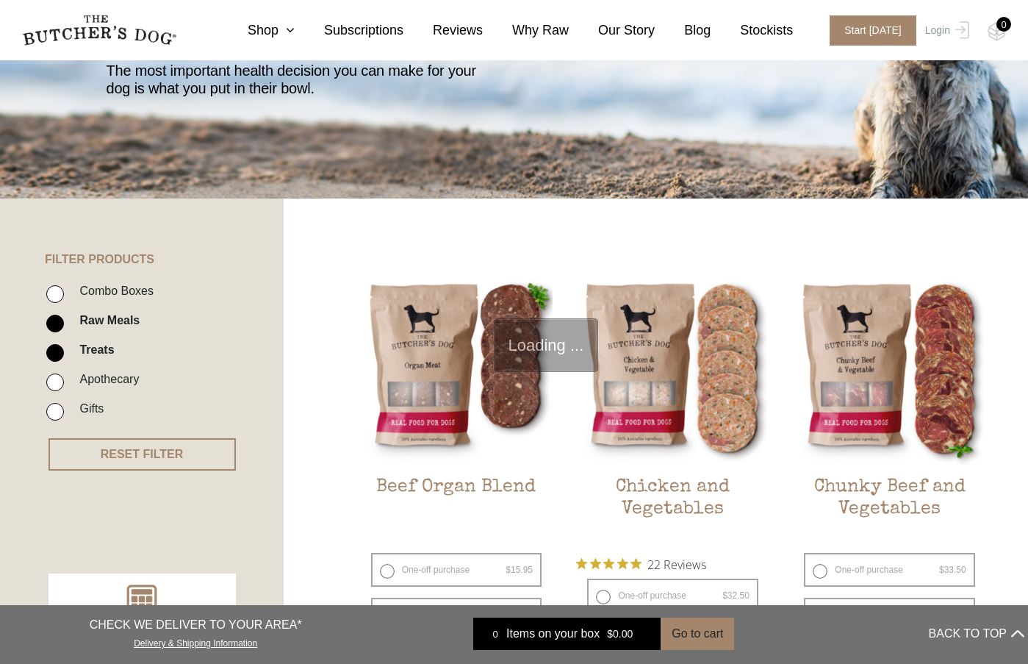
scroll to position [332, 0]
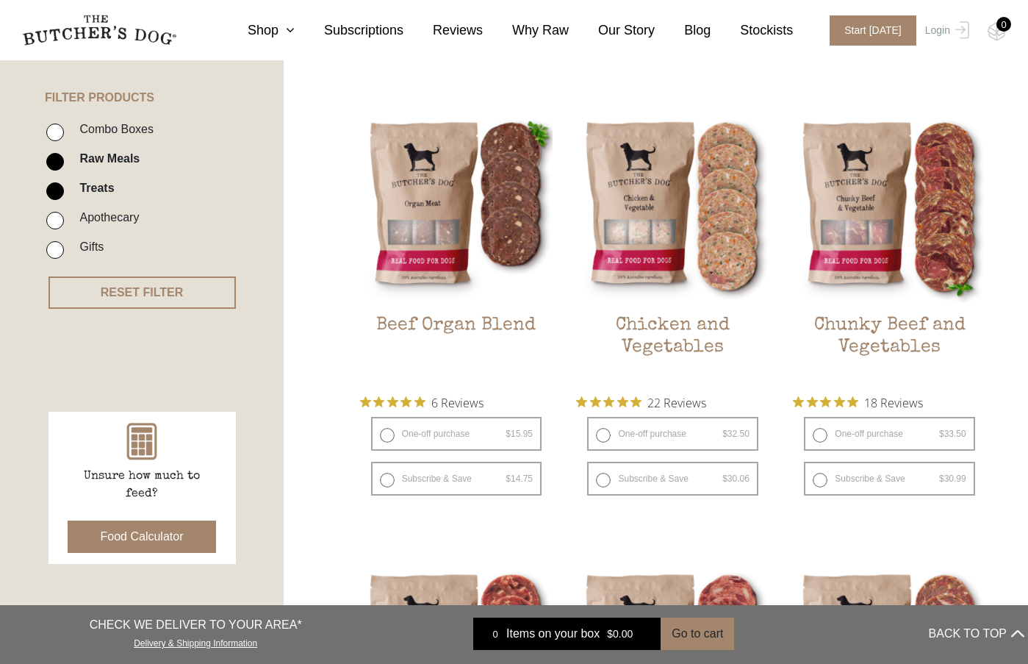
click at [62, 185] on input "Treats" at bounding box center [55, 191] width 18 height 18
checkbox input "false"
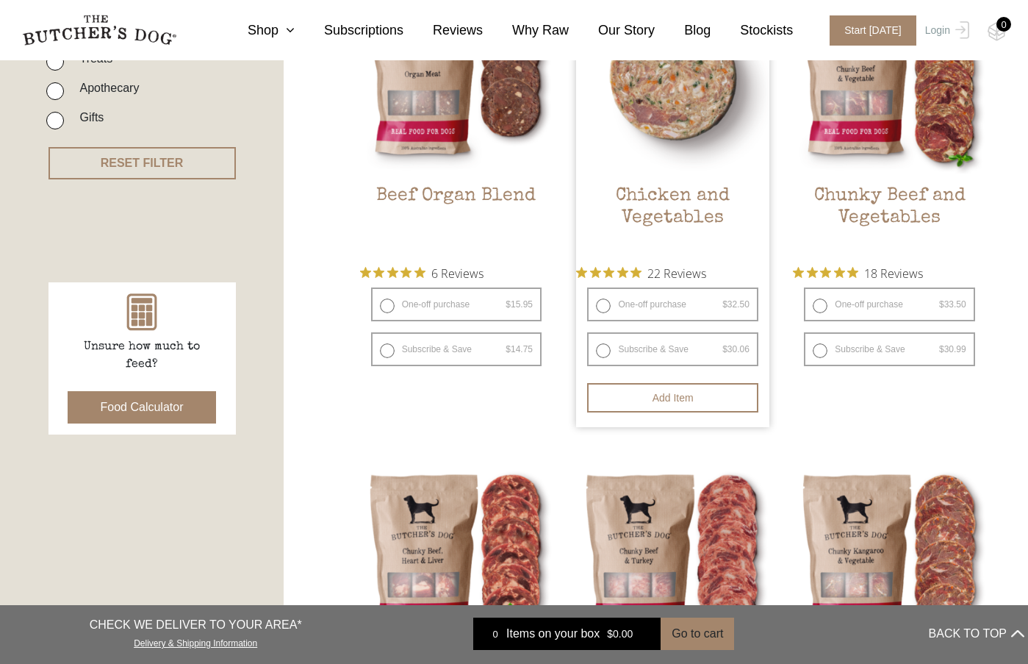
scroll to position [626, 0]
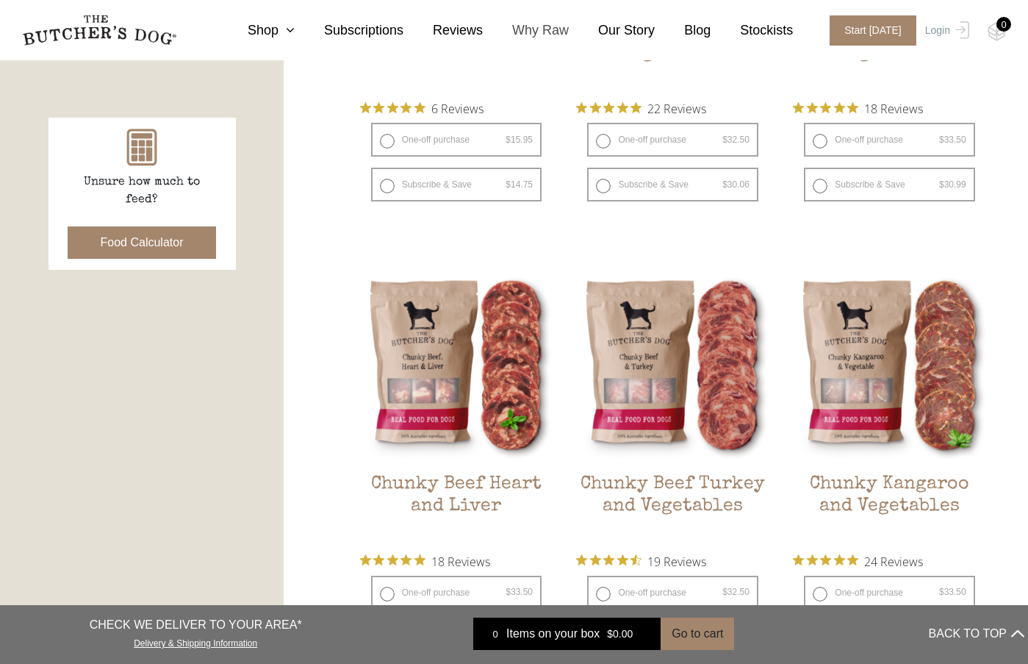
click at [548, 35] on link "Why Raw" at bounding box center [526, 31] width 86 height 20
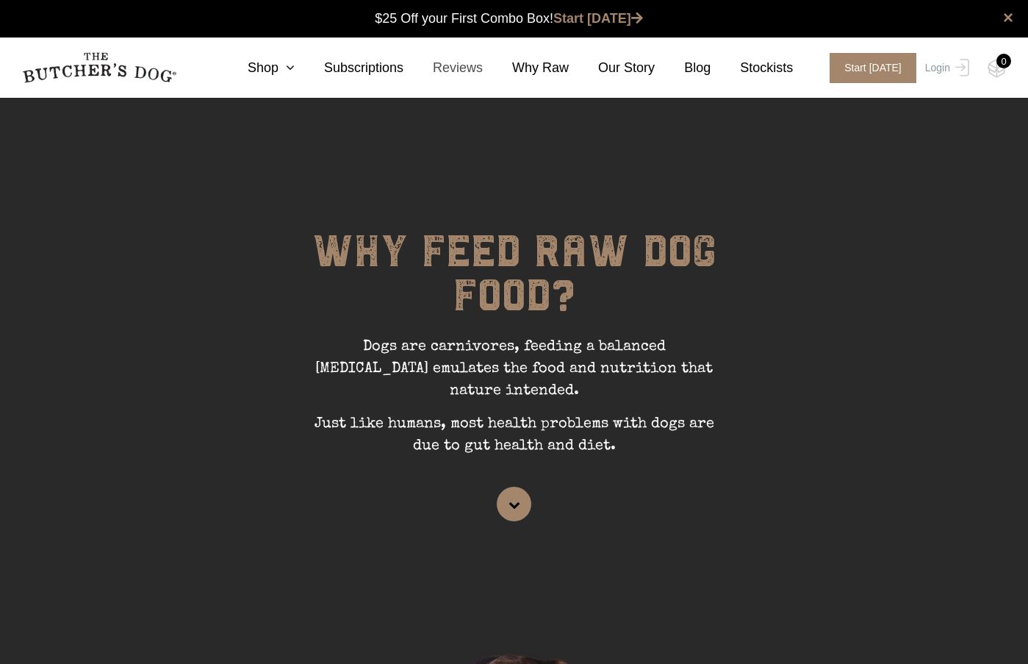
click at [462, 66] on link "Reviews" at bounding box center [443, 68] width 79 height 20
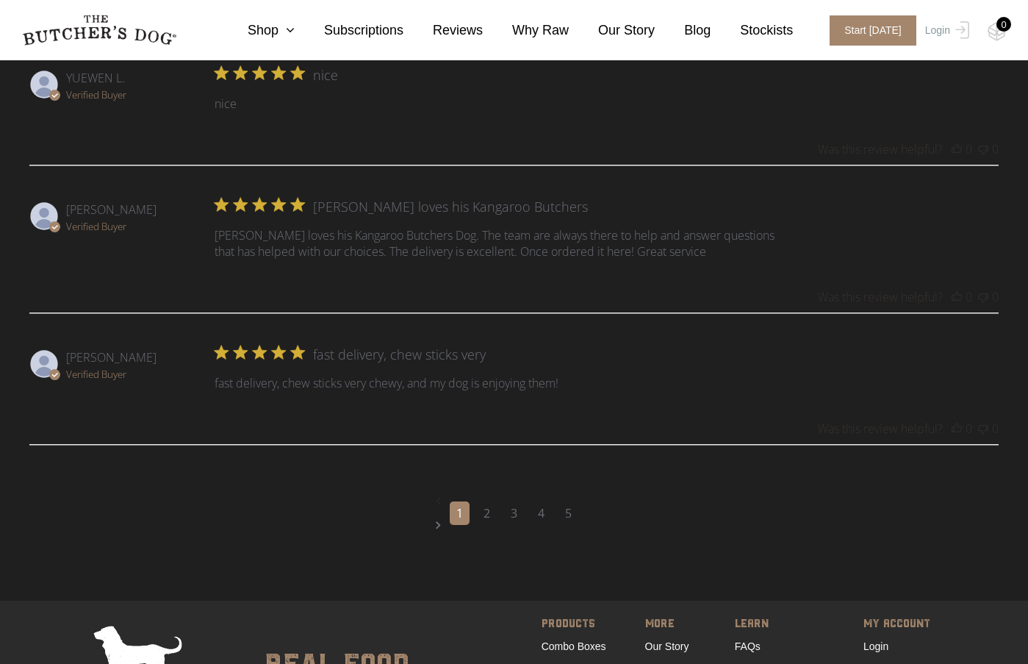
scroll to position [1984, 0]
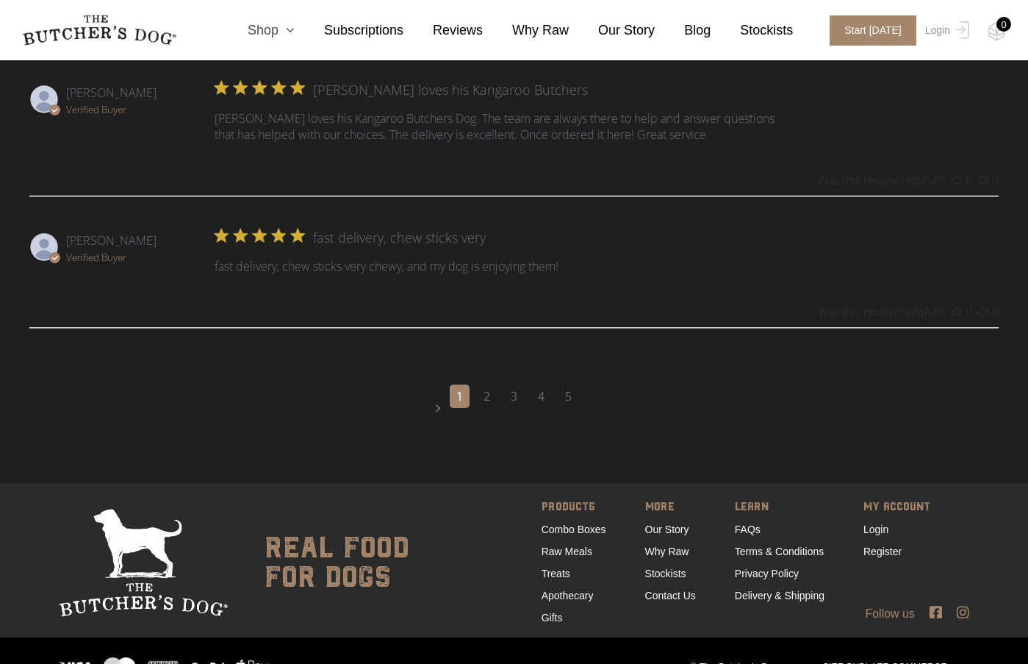
click at [295, 36] on icon at bounding box center [287, 30] width 16 height 13
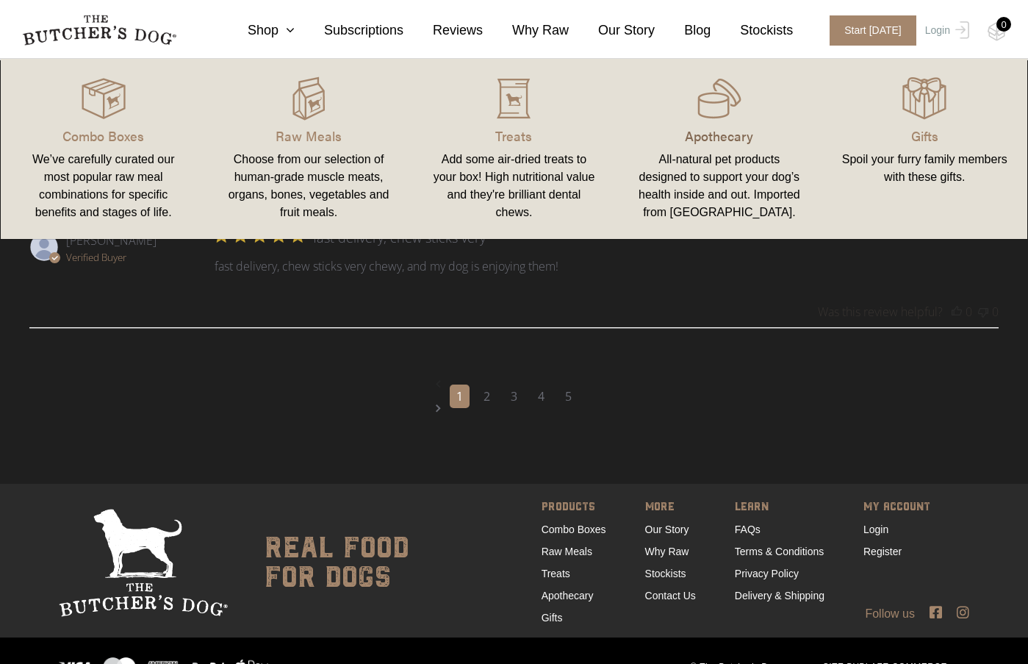
click at [742, 140] on p "Apothecary" at bounding box center [719, 136] width 170 height 20
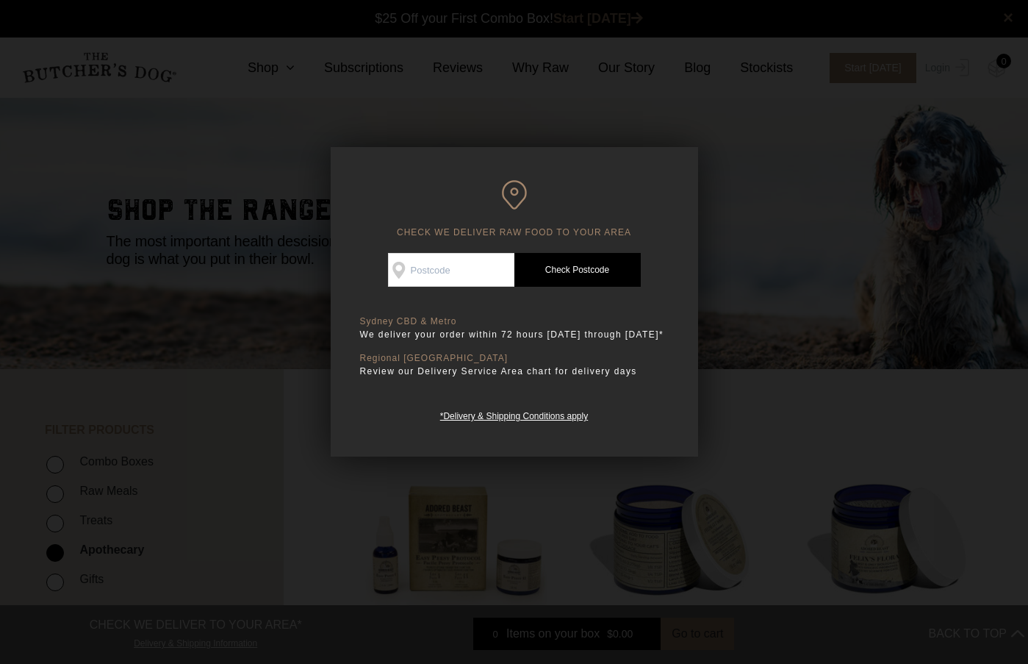
click at [825, 434] on div at bounding box center [514, 332] width 1028 height 664
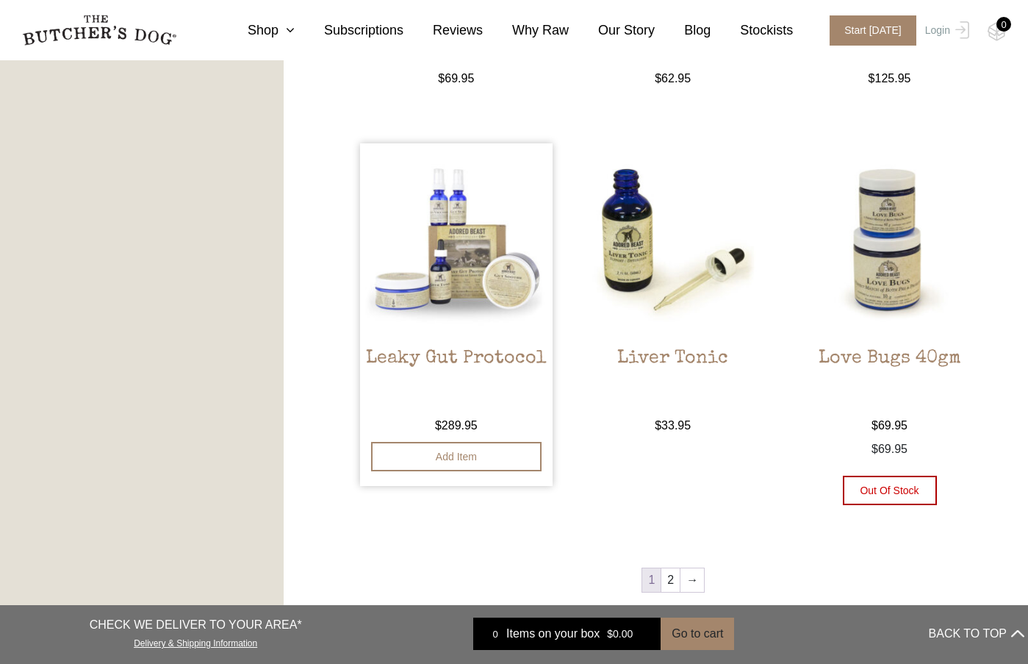
scroll to position [1617, 0]
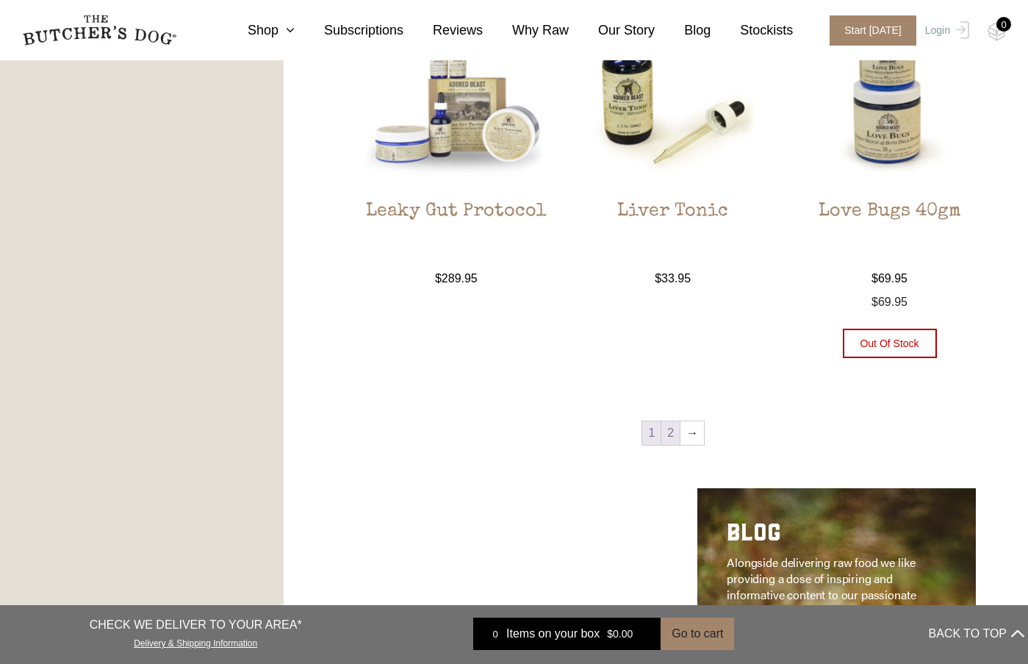
click at [678, 438] on link "2" at bounding box center [670, 433] width 18 height 24
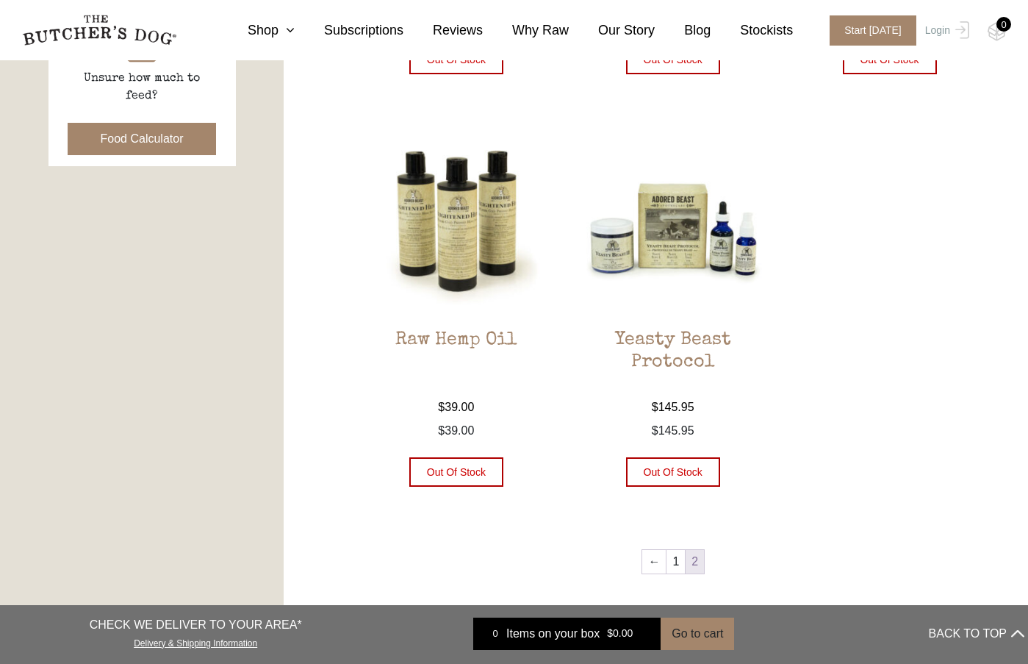
scroll to position [735, 0]
